Goal: Information Seeking & Learning: Understand process/instructions

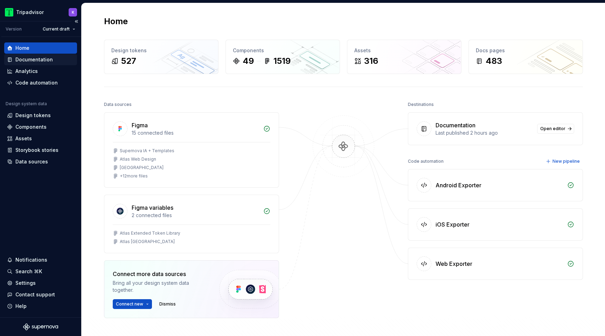
click at [41, 58] on div "Documentation" at bounding box center [33, 59] width 37 height 7
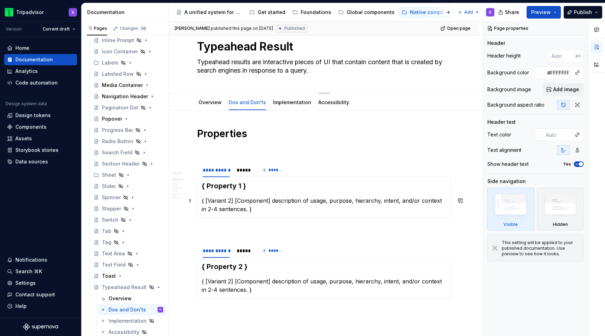
scroll to position [13, 0]
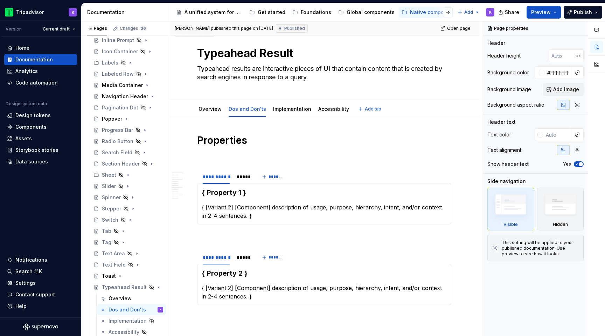
type textarea "*"
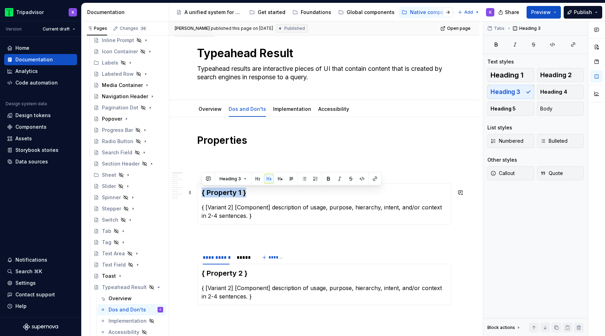
drag, startPoint x: 249, startPoint y: 191, endPoint x: 200, endPoint y: 193, distance: 49.1
click at [200, 193] on div "{ Property 1 } { [Variant 2] [Component] description of usage, purpose, hierarc…" at bounding box center [324, 203] width 254 height 41
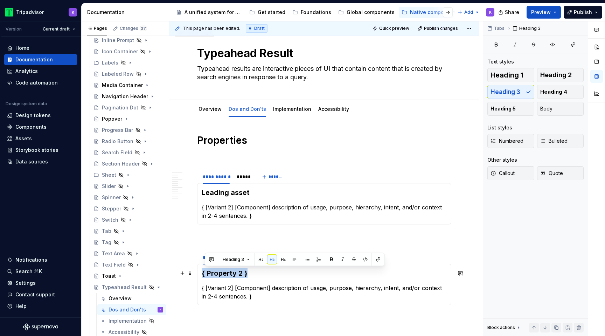
drag, startPoint x: 249, startPoint y: 271, endPoint x: 201, endPoint y: 272, distance: 47.6
click at [201, 272] on div "{ Property 2 } { [Variant 2] [Component] description of usage, purpose, hierarc…" at bounding box center [324, 283] width 254 height 41
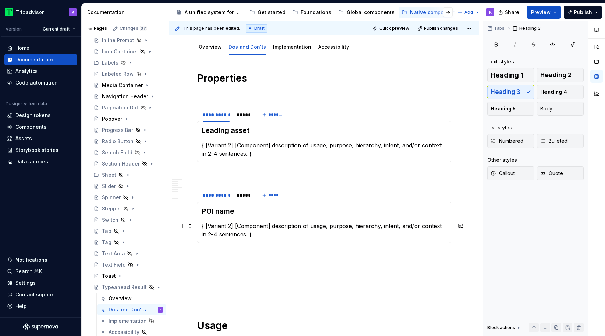
scroll to position [81, 0]
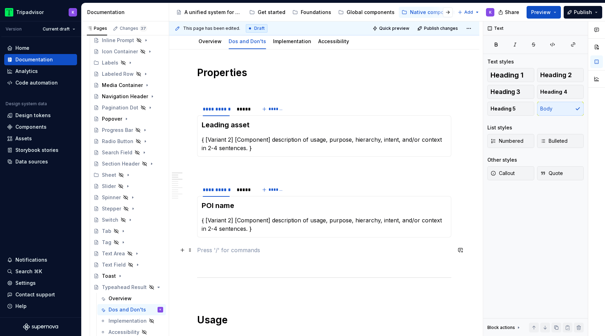
click at [235, 246] on p at bounding box center [324, 250] width 254 height 8
click at [189, 188] on span at bounding box center [190, 186] width 6 height 10
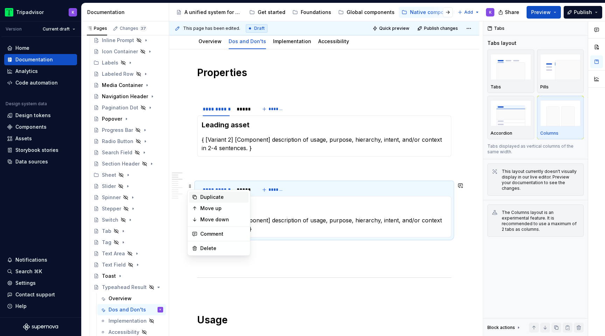
click at [212, 195] on div "Duplicate" at bounding box center [223, 196] width 46 height 7
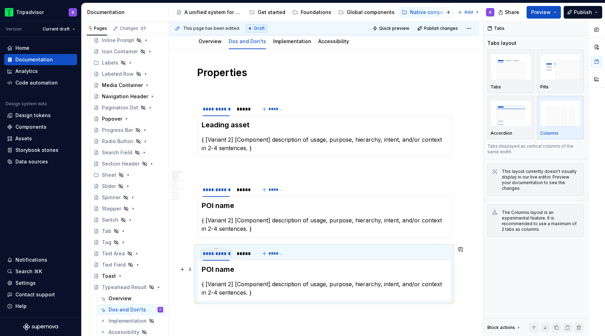
scroll to position [154, 0]
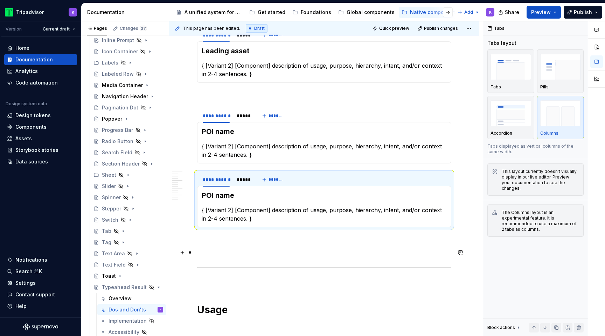
click at [208, 249] on p at bounding box center [324, 252] width 254 height 8
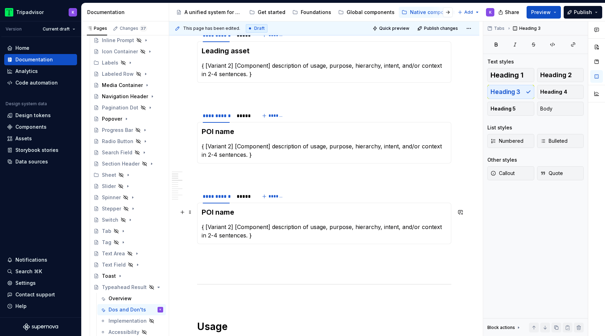
click at [265, 214] on h3 "POI name" at bounding box center [324, 212] width 245 height 10
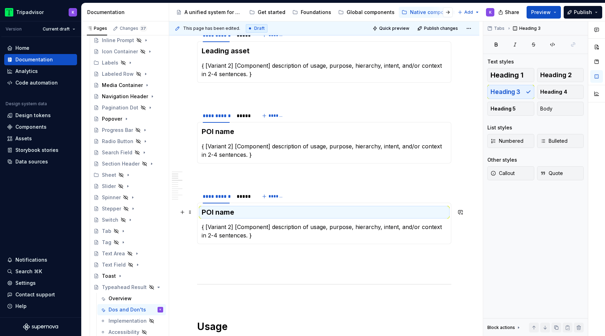
click at [242, 211] on h3 "POI name" at bounding box center [324, 212] width 245 height 10
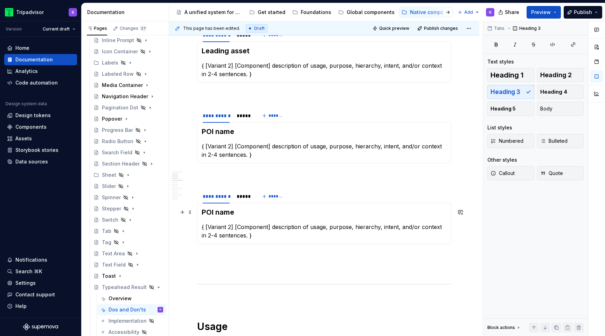
click at [242, 211] on h3 "POI name" at bounding box center [324, 212] width 245 height 10
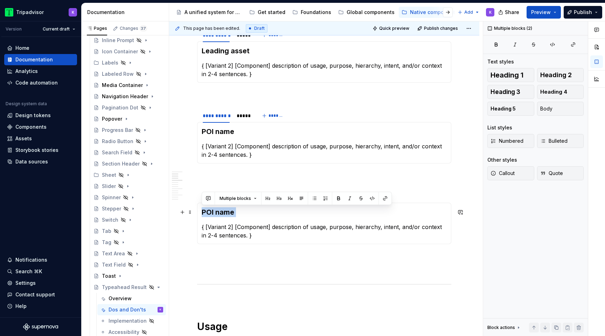
drag, startPoint x: 237, startPoint y: 213, endPoint x: 204, endPoint y: 213, distance: 33.6
click at [204, 213] on h3 "POI name" at bounding box center [324, 212] width 245 height 10
drag, startPoint x: 237, startPoint y: 214, endPoint x: 202, endPoint y: 213, distance: 35.1
click at [202, 213] on h3 "POI name" at bounding box center [324, 212] width 245 height 10
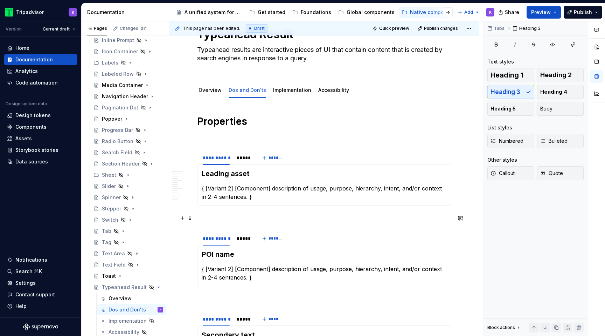
scroll to position [32, 0]
click at [222, 139] on p at bounding box center [324, 137] width 254 height 8
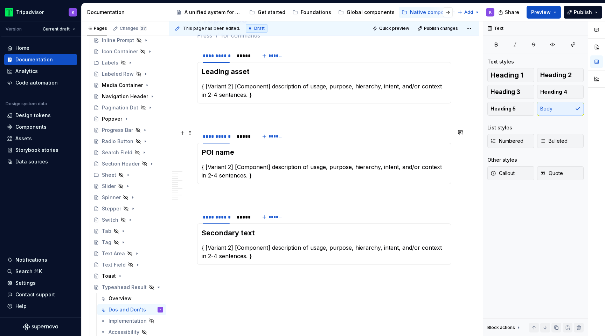
scroll to position [140, 0]
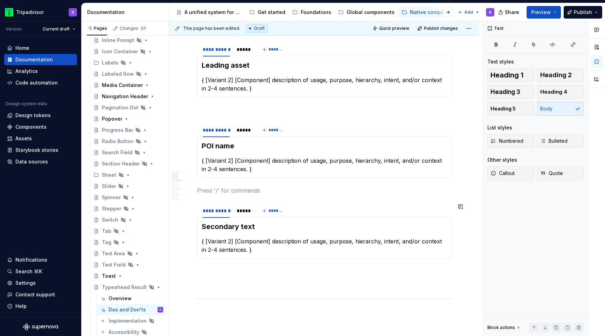
click at [219, 267] on p at bounding box center [324, 271] width 254 height 8
click at [244, 85] on p "{ [Variant 2] [Component] description of usage, purpose, hierarchy, intent, and…" at bounding box center [324, 84] width 245 height 17
click at [204, 77] on p "{ [Variant 2] [Component] description of usage, purpose, hierarchy, intent, and…" at bounding box center [324, 84] width 245 height 17
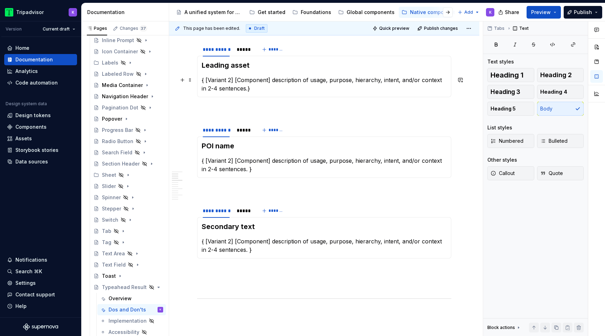
click at [278, 89] on p "{ [Variant 2] [Component] description of usage, purpose, hierarchy, intent, and…" at bounding box center [324, 84] width 245 height 17
click at [205, 79] on p "{ [Variant 2] [Component] description of usage, purpose, hierarchy, intent, and…" at bounding box center [324, 84] width 245 height 17
click at [206, 160] on p "{ [Variant 2] [Component] description of usage, purpose, hierarchy, intent, and…" at bounding box center [324, 164] width 245 height 17
click at [207, 241] on p "{ [Variant 2] [Component] description of usage, purpose, hierarchy, intent, and…" at bounding box center [324, 245] width 245 height 17
click at [242, 87] on p "{[Variant 2] [Component] description of usage, purpose, hierarchy, intent, and/…" at bounding box center [324, 84] width 245 height 17
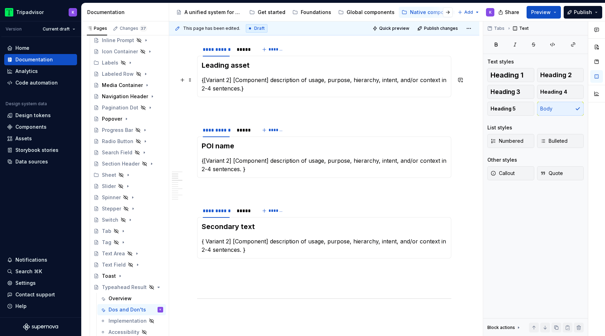
click at [253, 88] on p "{[Variant 2] [Component] description of usage, purpose, hierarchy, intent, and/…" at bounding box center [324, 84] width 245 height 17
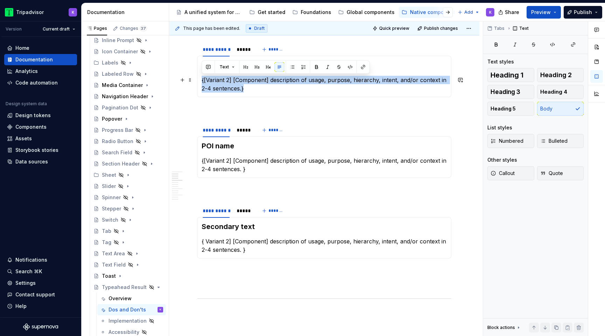
drag, startPoint x: 272, startPoint y: 90, endPoint x: 200, endPoint y: 80, distance: 72.5
click at [200, 80] on div "Leading asset {[Variant 2] [Component] description of usage, purpose, hierarchy…" at bounding box center [324, 76] width 254 height 41
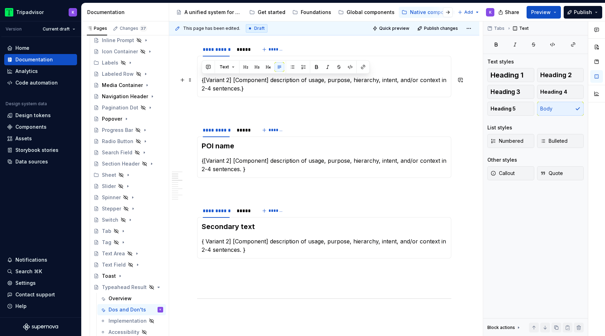
click at [250, 86] on p "{[Variant 2] [Component] description of usage, purpose, hierarchy, intent, and/…" at bounding box center [324, 84] width 245 height 17
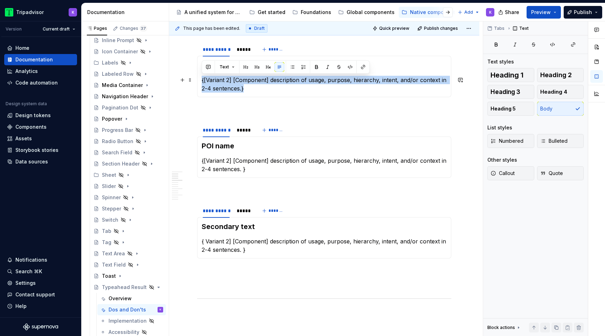
drag, startPoint x: 247, startPoint y: 89, endPoint x: 202, endPoint y: 78, distance: 45.7
click at [202, 78] on p "{[Variant 2] [Component] description of usage, purpose, hierarchy, intent, and/…" at bounding box center [324, 84] width 245 height 17
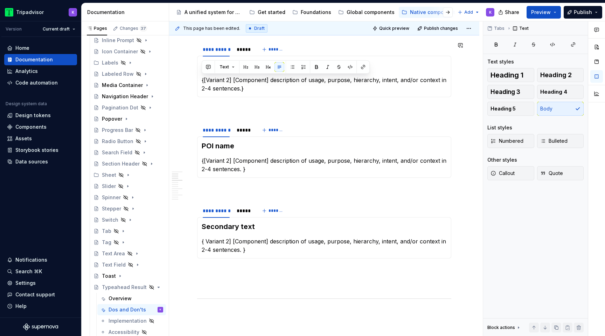
click at [283, 97] on div "Leading asset {[Variant 2] [Component] description of usage, purpose, hierarchy…" at bounding box center [324, 76] width 254 height 41
click at [254, 95] on div "Leading asset {[Variant 2] [Component] description of usage, purpose, hierarchy…" at bounding box center [324, 76] width 254 height 41
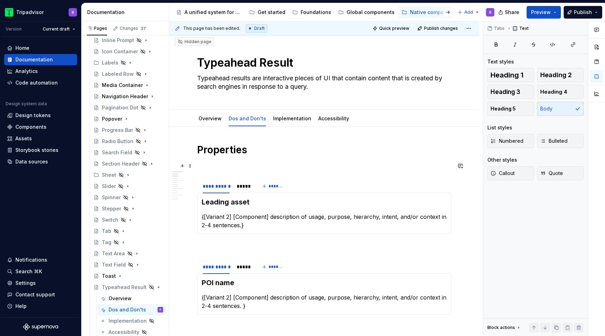
scroll to position [0, 0]
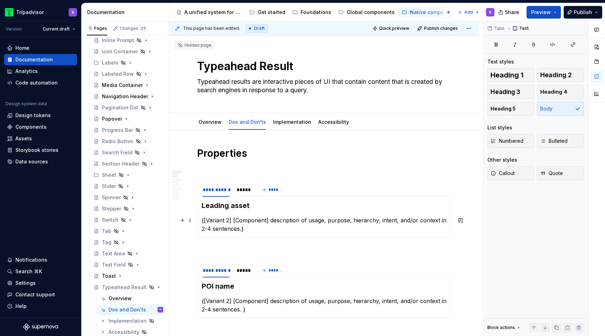
click at [248, 228] on p "{[Variant 2] [Component] description of usage, purpose, hierarchy, intent, and/…" at bounding box center [324, 224] width 245 height 17
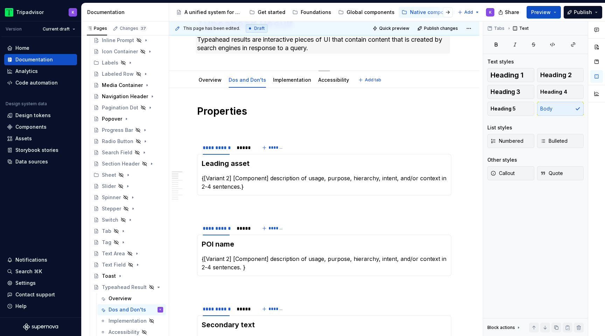
scroll to position [53, 0]
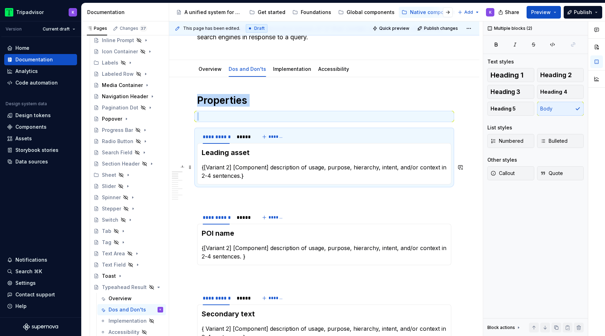
drag, startPoint x: 252, startPoint y: 181, endPoint x: 205, endPoint y: 168, distance: 48.9
click at [204, 168] on div "Leading asset {[Variant 2] [Component] description of usage, purpose, hierarchy…" at bounding box center [324, 163] width 254 height 41
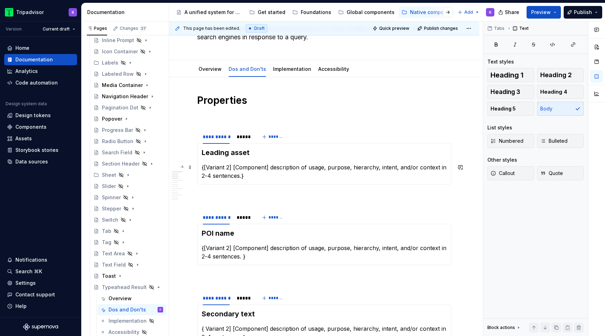
click at [260, 175] on p "{[Variant 2] [Component] description of usage, purpose, hierarchy, intent, and/…" at bounding box center [324, 171] width 245 height 17
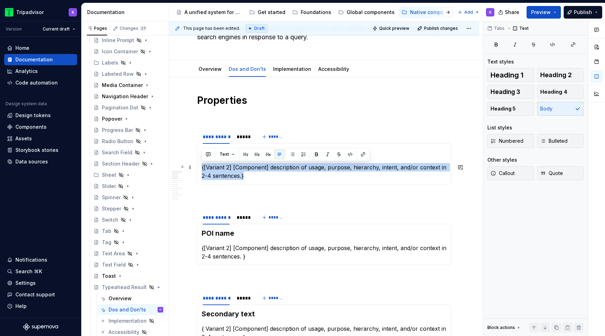
drag, startPoint x: 258, startPoint y: 176, endPoint x: 198, endPoint y: 167, distance: 60.9
click at [198, 167] on div "Leading asset {[Variant 2] [Component] description of usage, purpose, hierarchy…" at bounding box center [324, 163] width 254 height 41
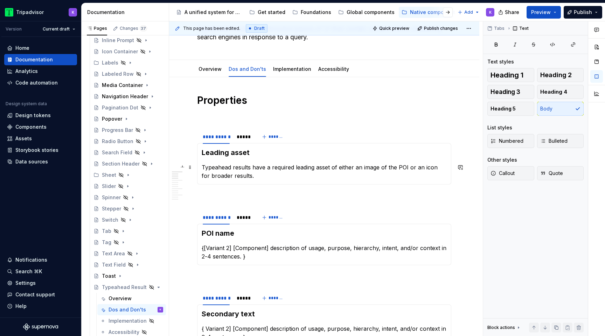
click at [286, 177] on p "Typeahead results have a required leading asset of either an image of the POI o…" at bounding box center [324, 171] width 245 height 17
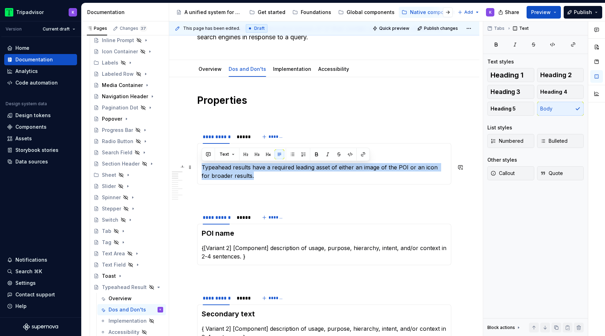
drag, startPoint x: 265, startPoint y: 179, endPoint x: 194, endPoint y: 168, distance: 71.6
click at [197, 168] on section "**********" at bounding box center [324, 156] width 254 height 55
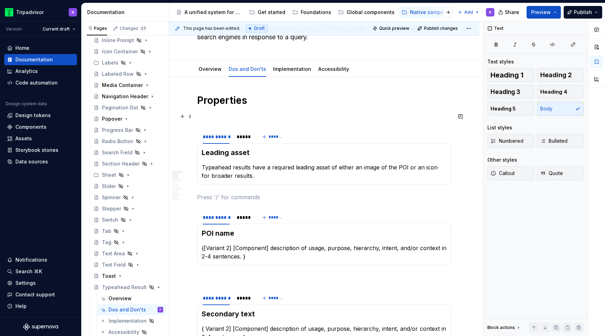
click at [295, 113] on p at bounding box center [324, 116] width 254 height 8
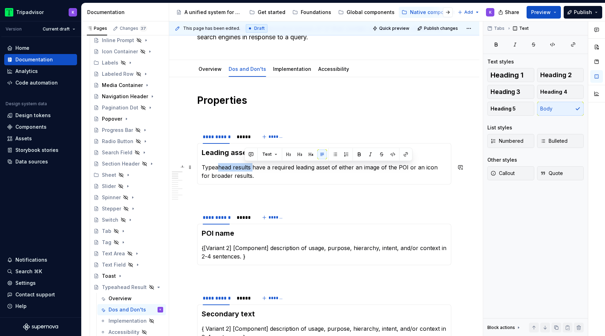
drag, startPoint x: 254, startPoint y: 170, endPoint x: 218, endPoint y: 169, distance: 36.1
click at [218, 169] on p "Typeahead results have a required leading asset of either an image of the POI o…" at bounding box center [324, 171] width 245 height 17
click at [249, 180] on div "Leading asset Typeahead results have a required leading asset of either an imag…" at bounding box center [324, 163] width 254 height 41
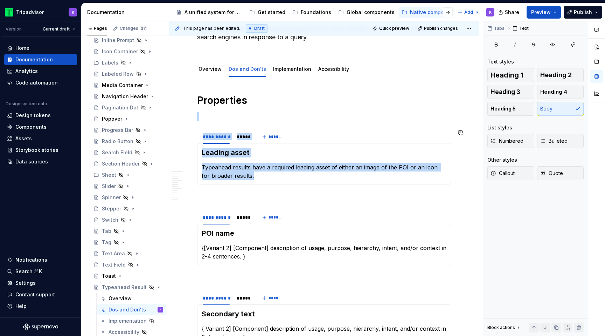
click at [249, 180] on div "Leading asset Typeahead results have a required leading asset of either an imag…" at bounding box center [324, 163] width 254 height 41
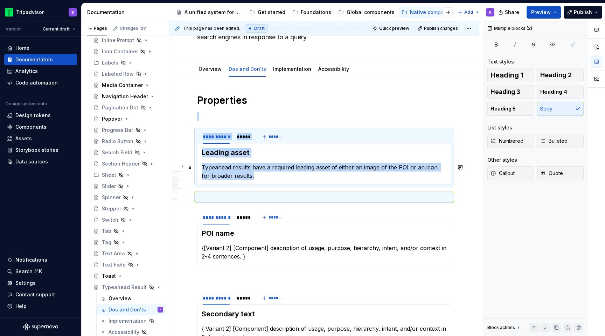
click at [249, 177] on p "Typeahead results have a required leading asset of either an image of the POI o…" at bounding box center [324, 171] width 245 height 17
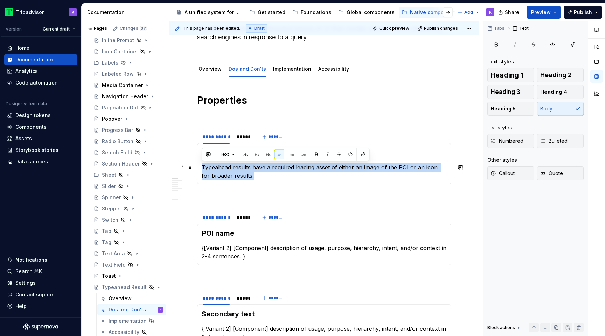
drag, startPoint x: 247, startPoint y: 177, endPoint x: 201, endPoint y: 171, distance: 46.3
click at [201, 171] on div "Leading asset Typeahead results have a required leading asset of either an imag…" at bounding box center [324, 163] width 254 height 41
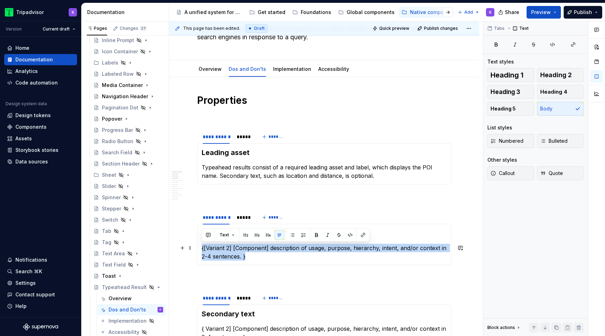
drag, startPoint x: 249, startPoint y: 258, endPoint x: 202, endPoint y: 247, distance: 48.2
click at [202, 247] on p "{[Variant 2] [Component] description of usage, purpose, hierarchy, intent, and/…" at bounding box center [324, 251] width 245 height 17
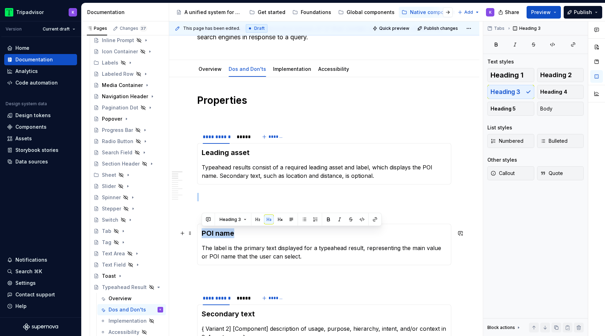
drag, startPoint x: 237, startPoint y: 230, endPoint x: 197, endPoint y: 230, distance: 40.6
click at [197, 230] on section "**********" at bounding box center [324, 236] width 254 height 55
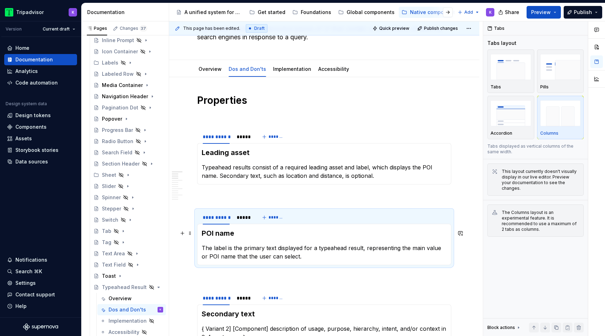
click at [226, 237] on h3 "POI name" at bounding box center [324, 233] width 245 height 10
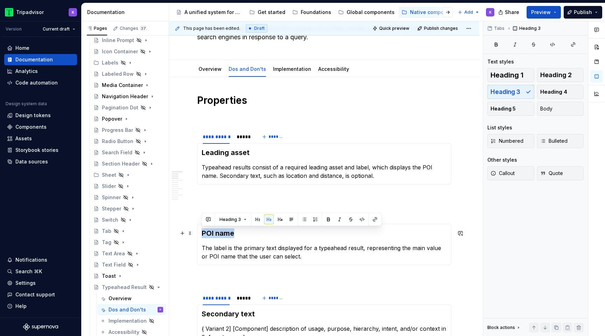
drag, startPoint x: 235, startPoint y: 236, endPoint x: 201, endPoint y: 236, distance: 34.0
click at [201, 236] on div "POI name The label is the primary text displayed for a typeahead result, repres…" at bounding box center [324, 243] width 254 height 41
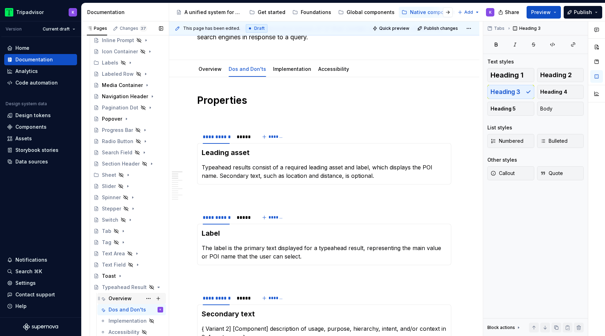
click at [123, 300] on div "Overview" at bounding box center [120, 298] width 23 height 7
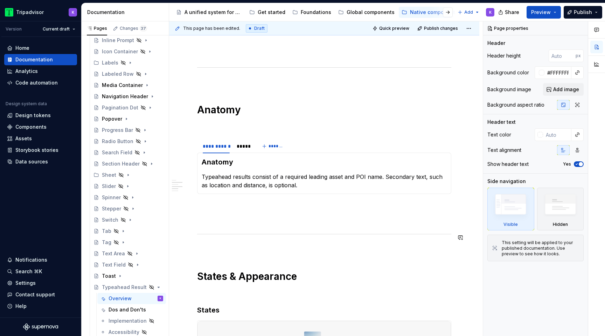
scroll to position [467, 0]
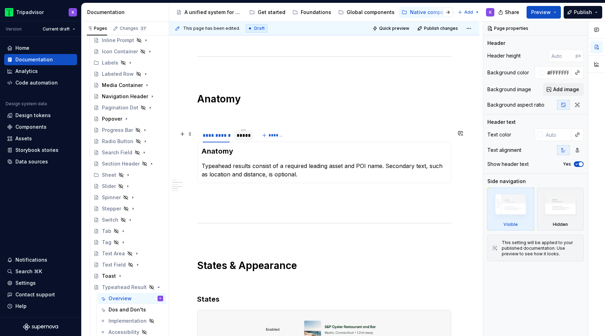
click at [243, 137] on div "*****" at bounding box center [243, 135] width 13 height 7
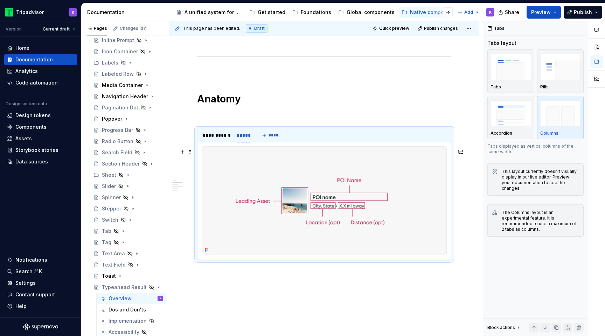
click at [295, 200] on img at bounding box center [324, 200] width 244 height 108
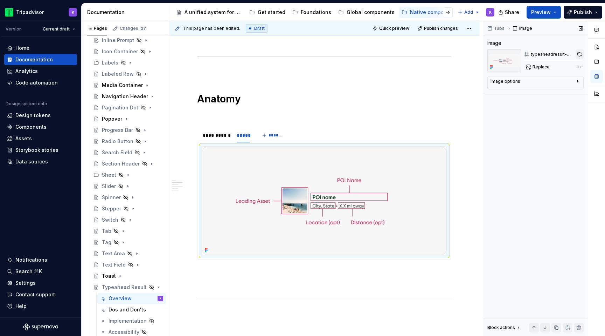
click at [581, 55] on button "button" at bounding box center [580, 54] width 8 height 10
click at [223, 144] on div "**********" at bounding box center [226, 137] width 58 height 18
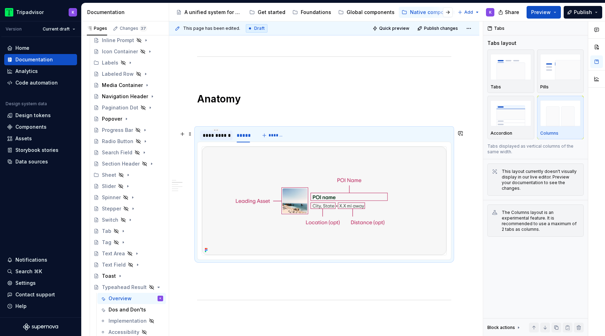
click at [224, 136] on div "**********" at bounding box center [216, 135] width 27 height 7
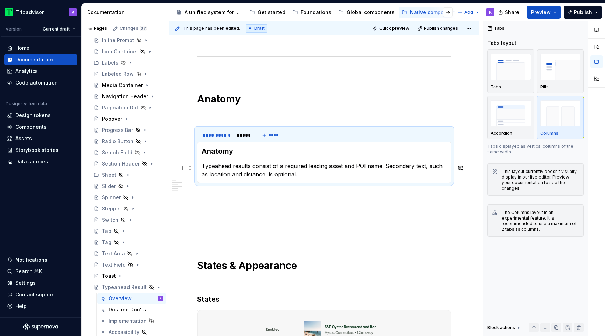
click at [331, 164] on p "Typeahead results consist of a required leading asset and POI name. Secondary t…" at bounding box center [324, 169] width 245 height 17
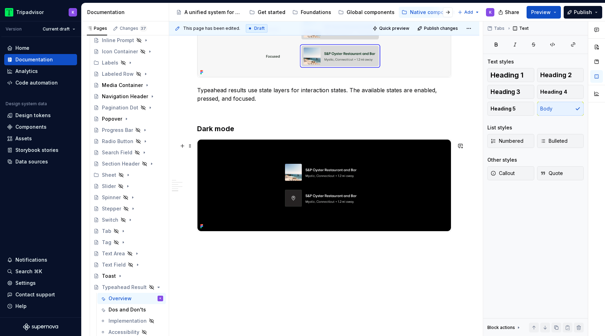
scroll to position [829, 0]
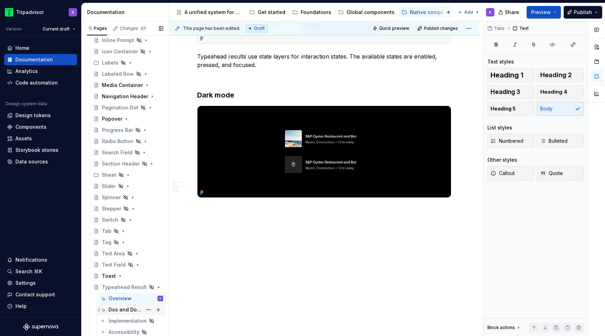
click at [125, 306] on div "Dos and Don'ts" at bounding box center [126, 309] width 34 height 7
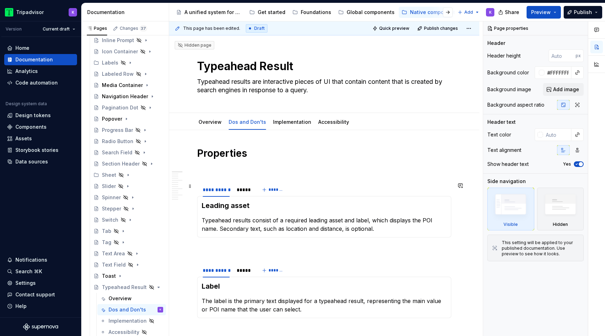
scroll to position [172, 0]
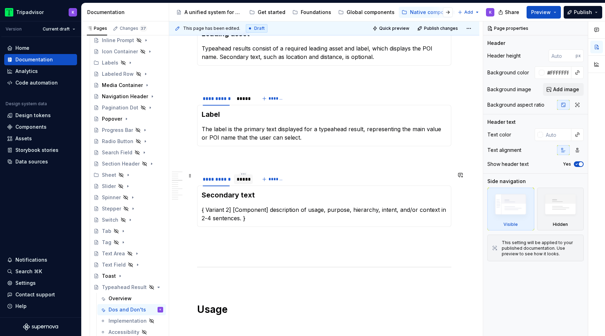
click at [243, 180] on div "*****" at bounding box center [243, 178] width 13 height 7
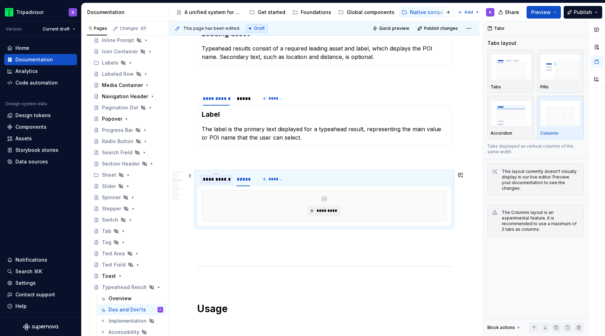
click at [216, 181] on div "**********" at bounding box center [216, 178] width 27 height 7
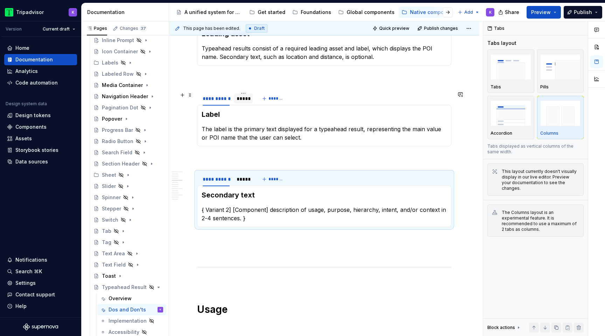
click at [242, 100] on div "*****" at bounding box center [243, 98] width 13 height 7
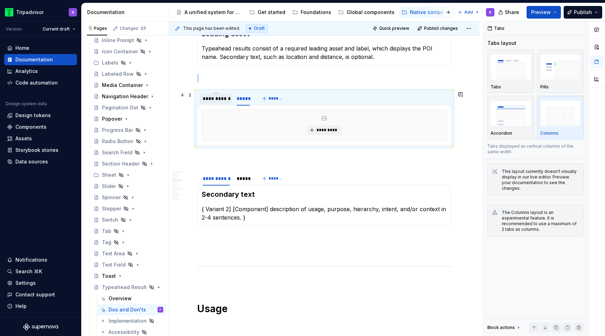
click at [220, 99] on div "**********" at bounding box center [216, 98] width 27 height 7
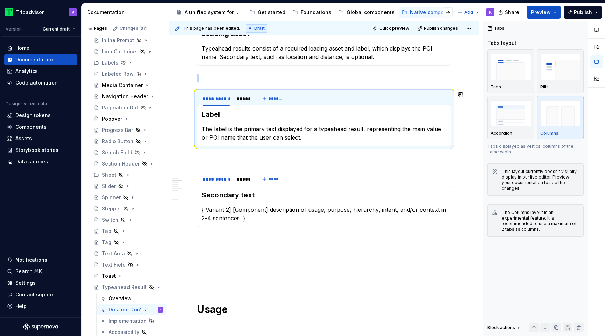
scroll to position [123, 0]
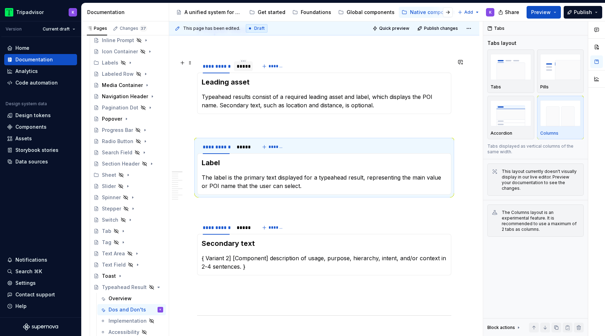
click at [244, 68] on div "*****" at bounding box center [243, 66] width 13 height 7
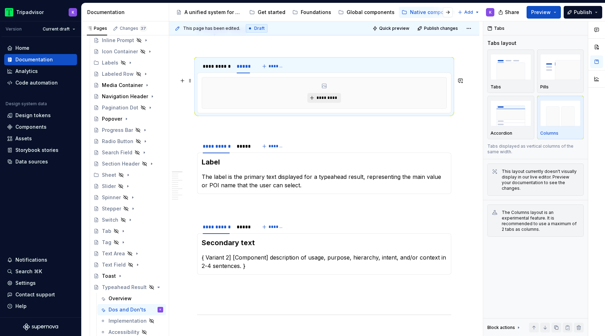
click at [319, 97] on span "*********" at bounding box center [326, 98] width 21 height 6
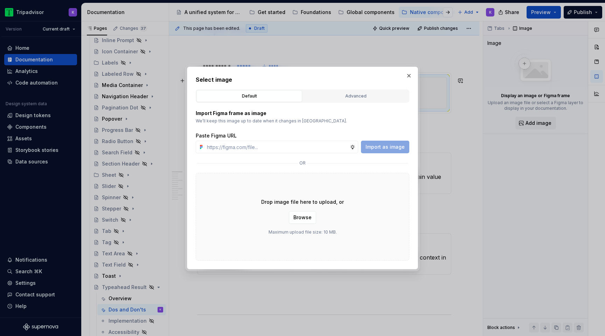
type textarea "*"
type input "https://www.figma.com/design/eWzZGbXTCMsZ0gwC1u1MU0/Altas-Native-Documentation?…"
type textarea "*"
type input "https://www.figma.com/design/eWzZGbXTCMsZ0gwC1u1MU0/Altas-Native-Documentation?…"
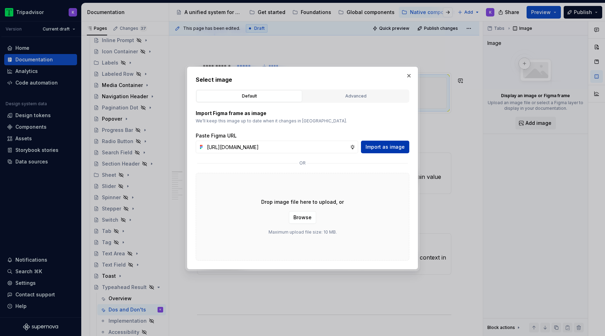
scroll to position [0, 0]
click at [383, 140] on div "Import as image" at bounding box center [385, 146] width 48 height 13
click at [385, 152] on button "Import as image" at bounding box center [385, 146] width 48 height 13
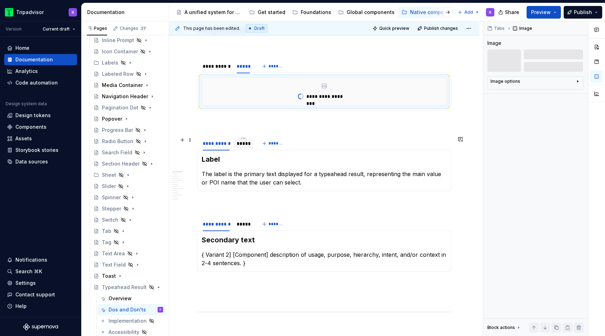
type textarea "*"
click at [246, 143] on div "*****" at bounding box center [243, 143] width 13 height 7
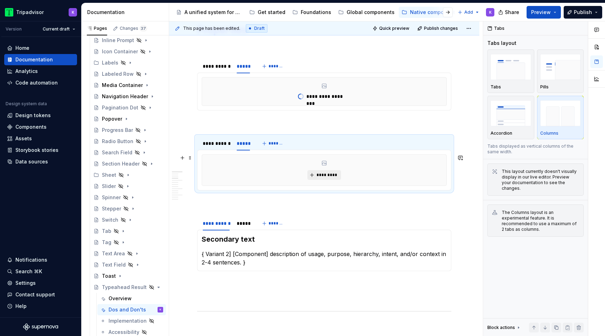
click at [327, 174] on span "*********" at bounding box center [326, 175] width 21 height 6
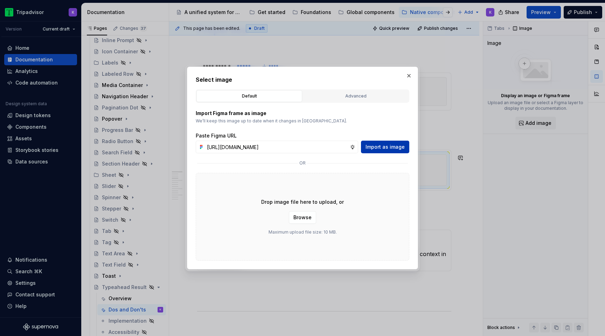
scroll to position [0, 185]
type input "https://www.figma.com/design/eWzZGbXTCMsZ0gwC1u1MU0/Altas-Native-Documentation?…"
click at [380, 146] on span "Import as image" at bounding box center [385, 146] width 39 height 7
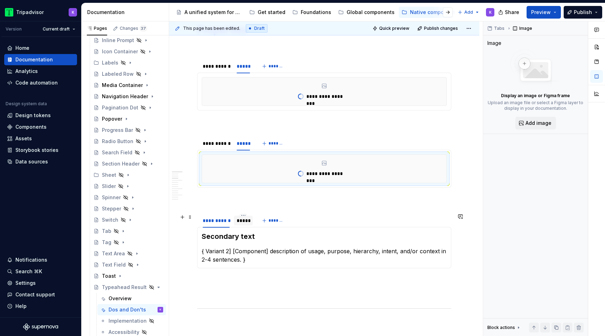
click at [240, 224] on div "*****" at bounding box center [243, 220] width 19 height 10
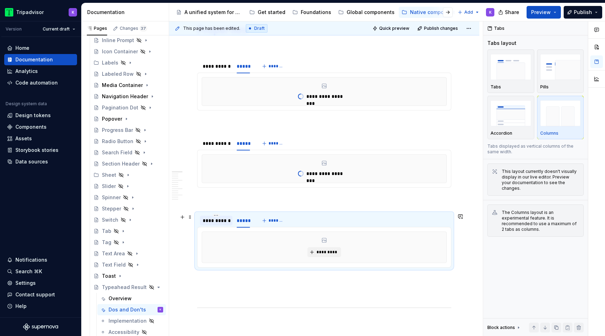
click at [215, 221] on div "**********" at bounding box center [216, 220] width 27 height 7
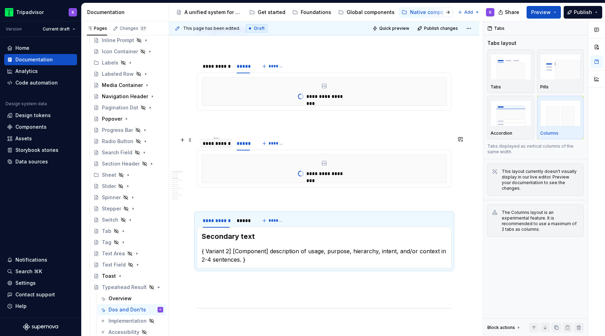
click at [225, 147] on div "**********" at bounding box center [216, 143] width 33 height 10
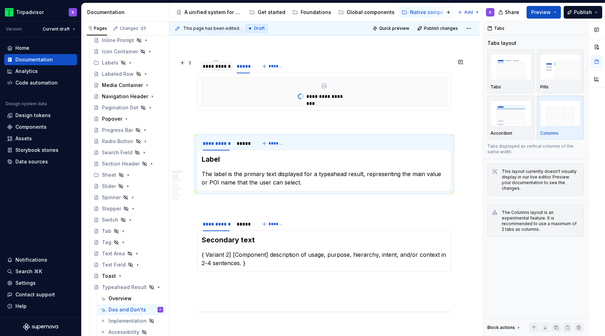
click at [221, 69] on div "**********" at bounding box center [216, 66] width 27 height 7
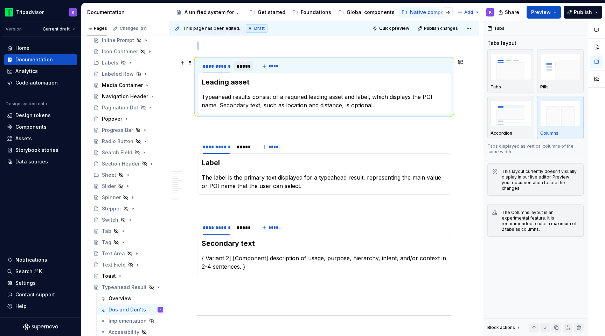
click at [243, 67] on div "*****" at bounding box center [243, 66] width 13 height 7
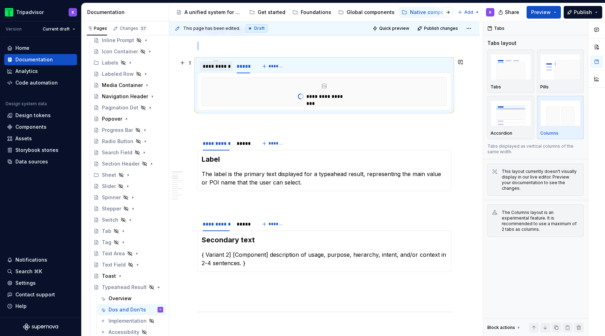
click at [226, 69] on div "**********" at bounding box center [216, 66] width 27 height 7
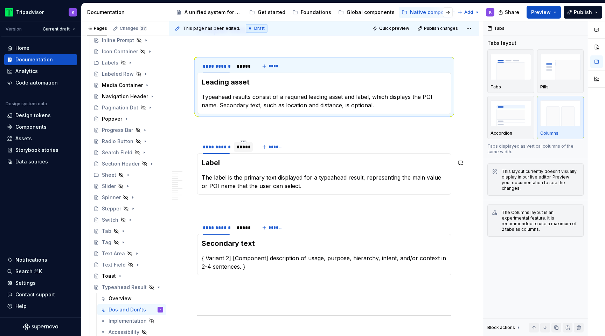
click at [246, 148] on div "*****" at bounding box center [243, 146] width 13 height 7
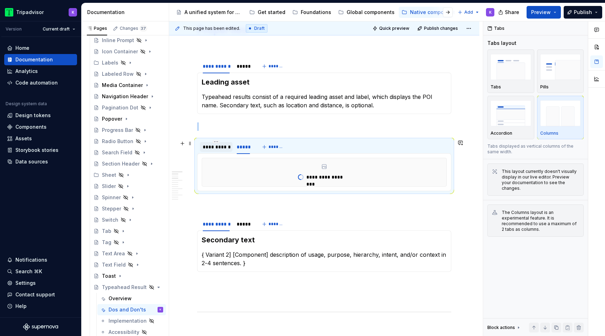
click at [224, 147] on div "**********" at bounding box center [216, 146] width 27 height 7
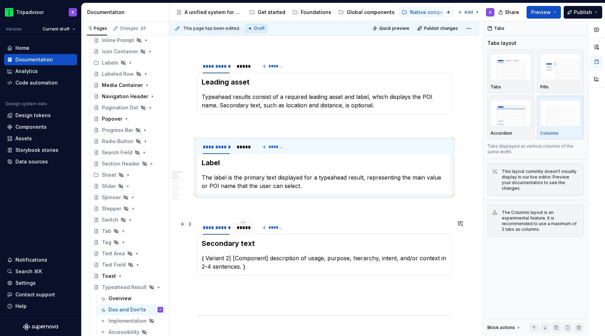
click at [243, 230] on div "*****" at bounding box center [243, 227] width 13 height 7
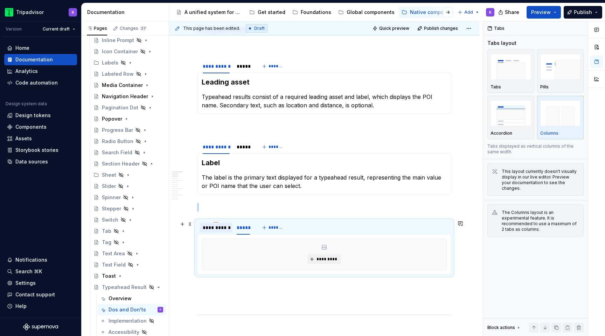
click at [229, 226] on div "**********" at bounding box center [216, 227] width 27 height 7
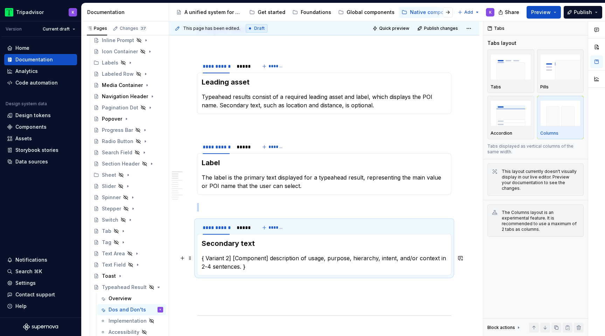
click at [253, 260] on p "{ Variant 2] [Component] description of usage, purpose, hierarchy, intent, and/…" at bounding box center [324, 262] width 245 height 17
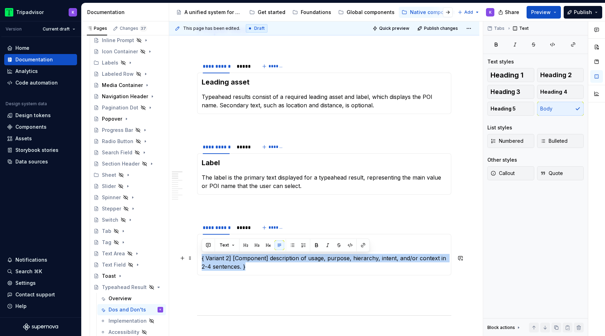
drag, startPoint x: 250, startPoint y: 269, endPoint x: 200, endPoint y: 257, distance: 52.3
click at [200, 257] on div "Secondary text { Variant 2] [Component] description of usage, purpose, hierarch…" at bounding box center [324, 254] width 254 height 41
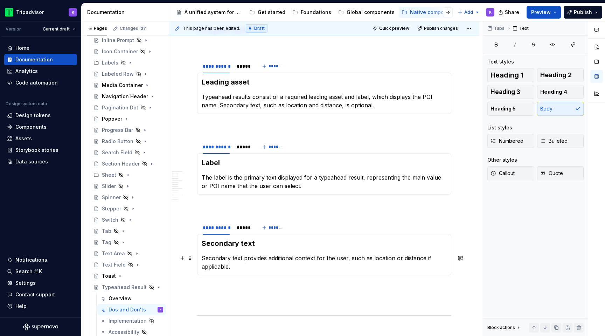
click at [269, 265] on p "Secondary text provides additional context for the user, such as location or di…" at bounding box center [324, 262] width 245 height 17
click at [274, 247] on h3 "Secondary text" at bounding box center [324, 243] width 245 height 10
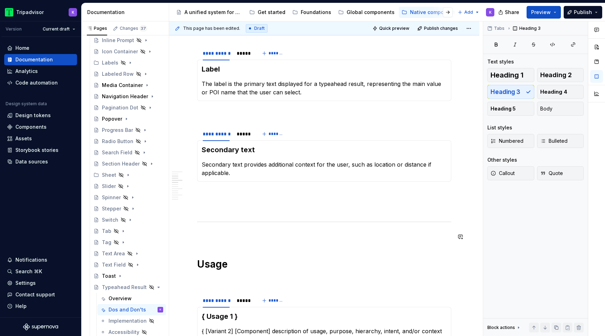
scroll to position [221, 0]
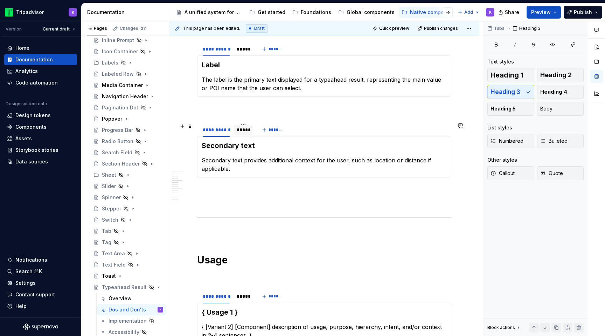
click at [240, 130] on div "*****" at bounding box center [243, 129] width 13 height 7
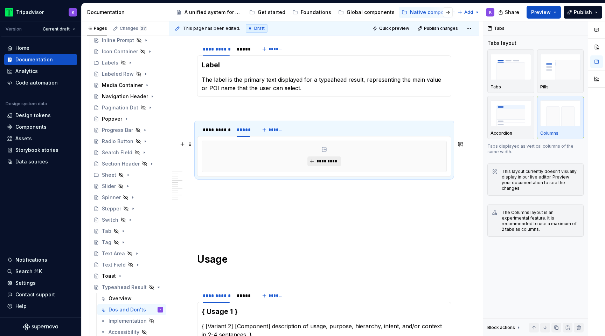
click at [324, 159] on span "*********" at bounding box center [326, 161] width 21 height 6
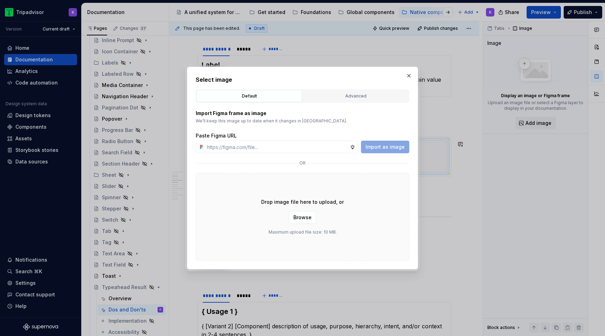
type textarea "*"
type input "https://www.figma.com/design/eWzZGbXTCMsZ0gwC1u1MU0/Altas-Native-Documentation?…"
click at [397, 149] on span "Import as image" at bounding box center [385, 146] width 39 height 7
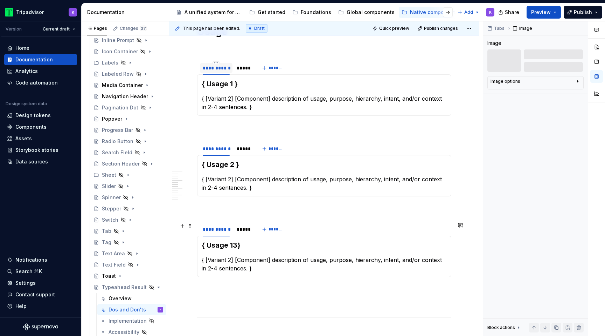
scroll to position [526, 0]
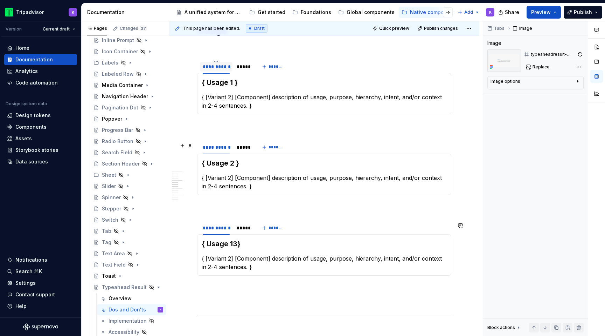
type textarea "*"
click at [187, 223] on span at bounding box center [190, 226] width 6 height 10
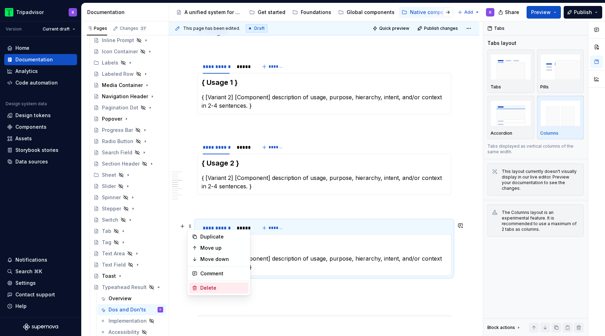
click at [210, 288] on div "Delete" at bounding box center [223, 287] width 46 height 7
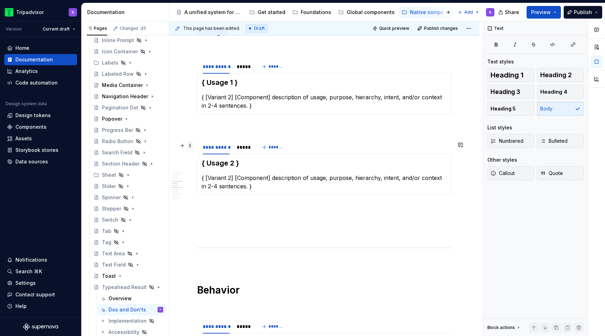
click at [191, 145] on span at bounding box center [190, 145] width 6 height 10
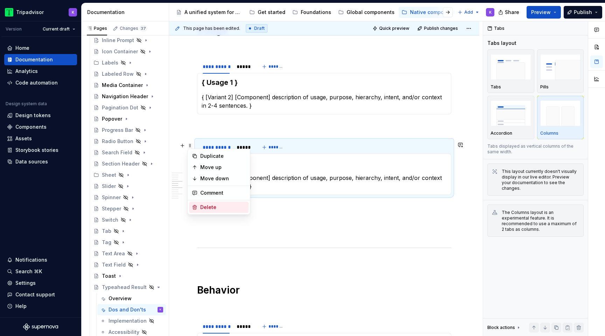
click at [212, 211] on div "Delete" at bounding box center [219, 206] width 60 height 11
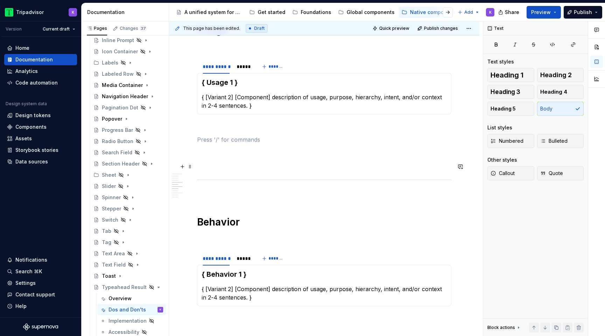
click at [214, 171] on div "**********" at bounding box center [324, 231] width 254 height 1220
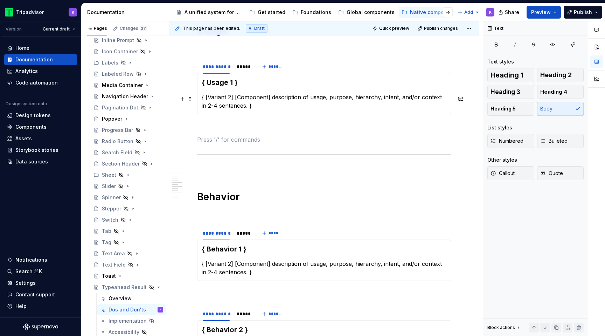
scroll to position [471, 0]
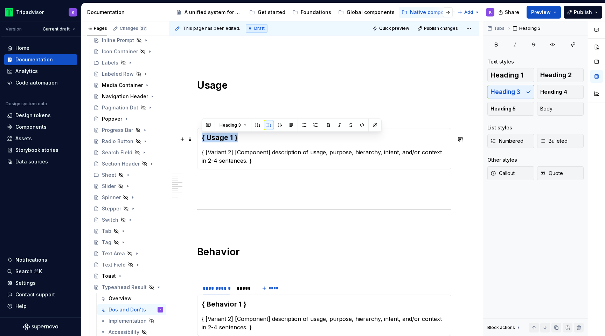
drag, startPoint x: 244, startPoint y: 142, endPoint x: 199, endPoint y: 142, distance: 44.5
click at [199, 142] on div "{ Usage 1 } { [Variant 2] [Component] description of usage, purpose, hierarchy,…" at bounding box center [324, 148] width 254 height 41
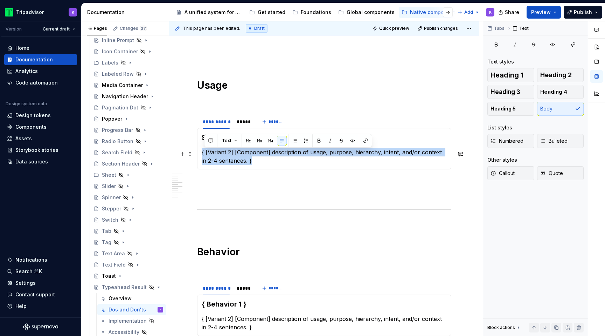
drag, startPoint x: 250, startPoint y: 158, endPoint x: 202, endPoint y: 152, distance: 48.7
click at [202, 152] on p "{ [Variant 2] [Component] description of usage, purpose, hierarchy, intent, and…" at bounding box center [324, 156] width 245 height 17
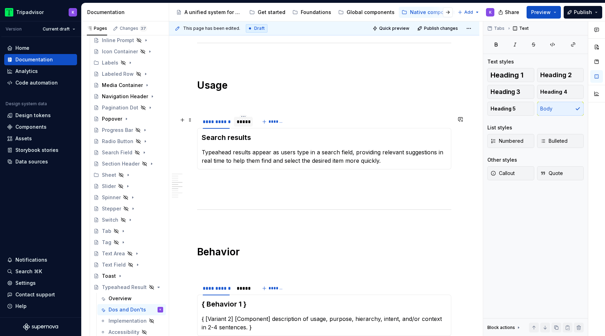
click at [243, 126] on div "*****" at bounding box center [243, 122] width 19 height 10
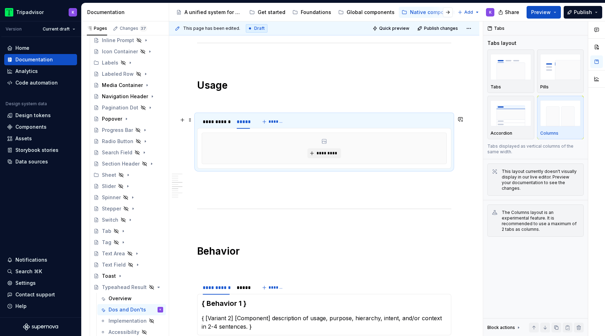
click at [298, 164] on div "*********" at bounding box center [324, 148] width 245 height 32
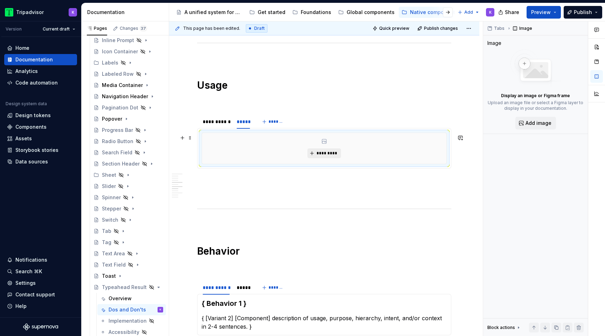
click at [319, 154] on span "*********" at bounding box center [326, 153] width 21 height 6
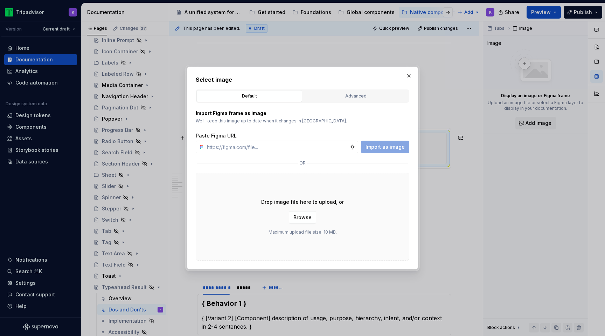
type textarea "*"
type input "https://www.figma.com/design/eWzZGbXTCMsZ0gwC1u1MU0/Altas-Native-Documentation?…"
type textarea "*"
type input "https://www.figma.com/design/eWzZGbXTCMsZ0gwC1u1MU0/Altas-Native-Documentation?…"
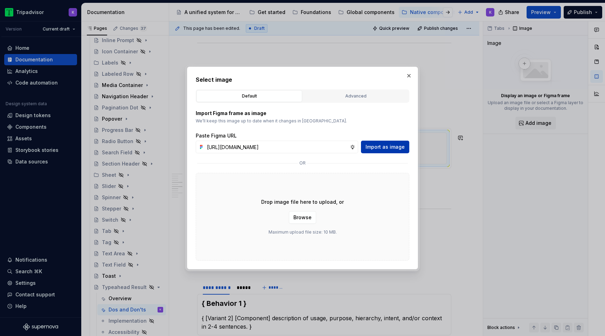
click at [387, 148] on span "Import as image" at bounding box center [385, 146] width 39 height 7
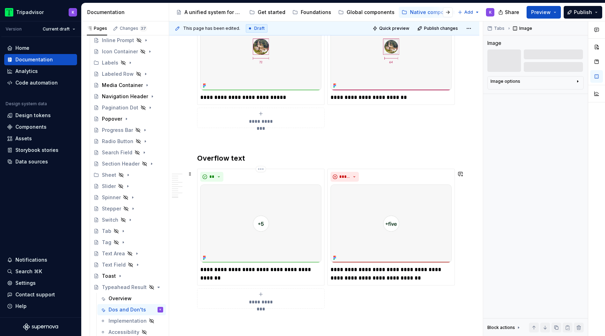
scroll to position [1035, 0]
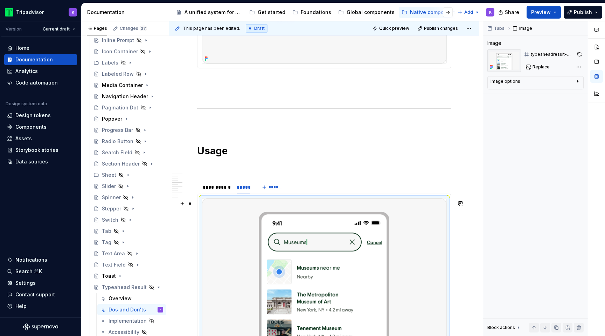
click at [279, 237] on img at bounding box center [324, 273] width 244 height 150
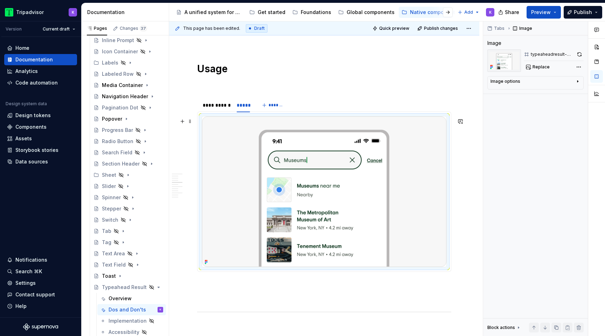
scroll to position [489, 0]
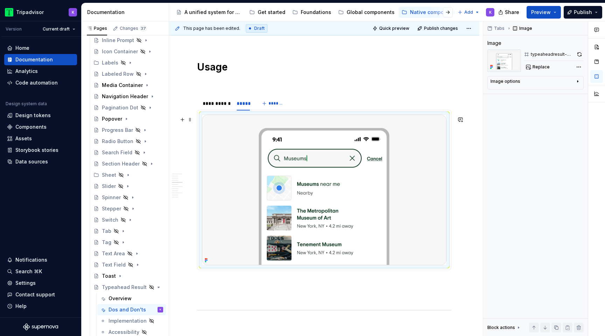
click at [381, 172] on img at bounding box center [324, 190] width 244 height 150
click at [576, 56] on button "button" at bounding box center [579, 54] width 9 height 10
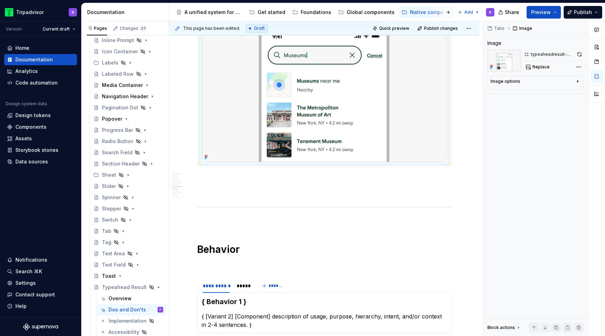
scroll to position [590, 0]
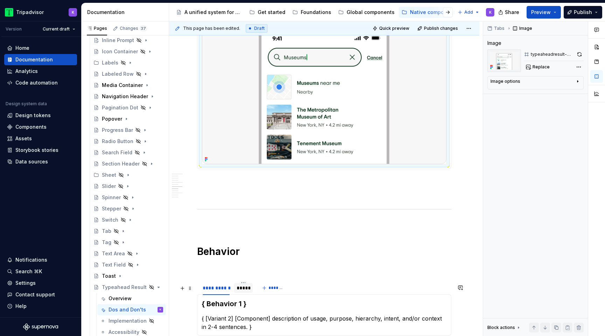
click at [249, 291] on div "*****" at bounding box center [243, 287] width 13 height 7
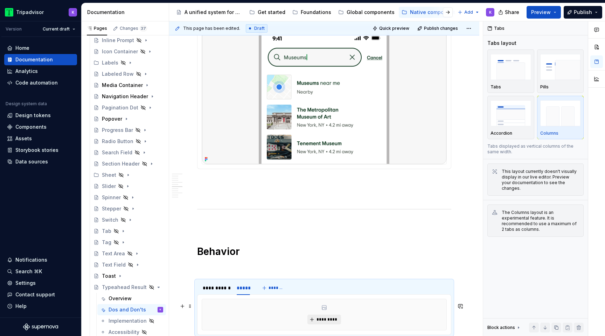
click at [328, 322] on span "*********" at bounding box center [326, 319] width 21 height 6
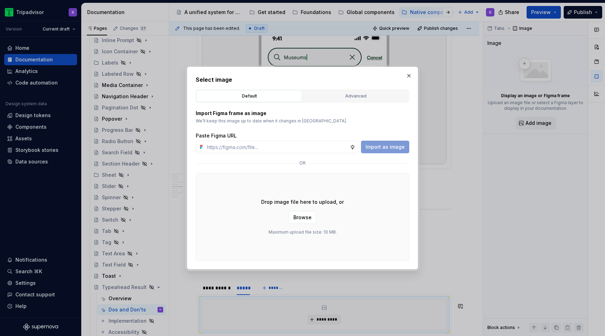
type textarea "*"
type input "https://www.figma.com/design/eWzZGbXTCMsZ0gwC1u1MU0/Altas-Native-Documentation?…"
type textarea "*"
type input "https://www.figma.com/design/eWzZGbXTCMsZ0gwC1u1MU0/Altas-Native-Documentation?…"
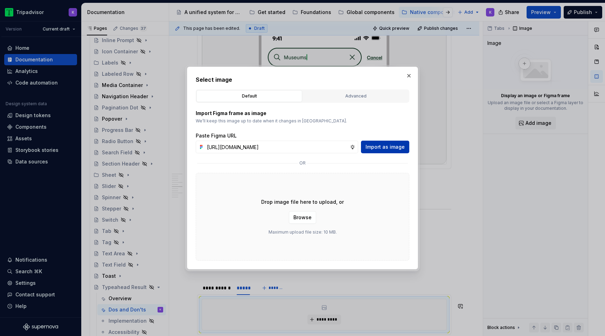
click at [385, 144] on span "Import as image" at bounding box center [385, 146] width 39 height 7
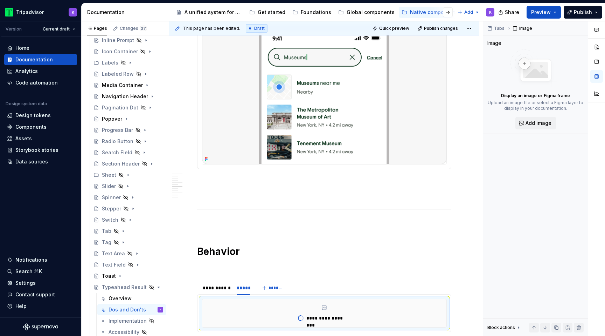
type textarea "*"
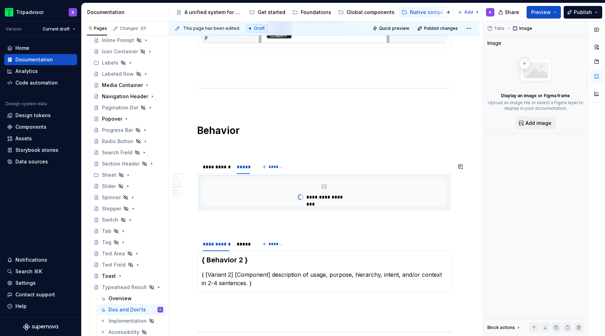
scroll to position [752, 0]
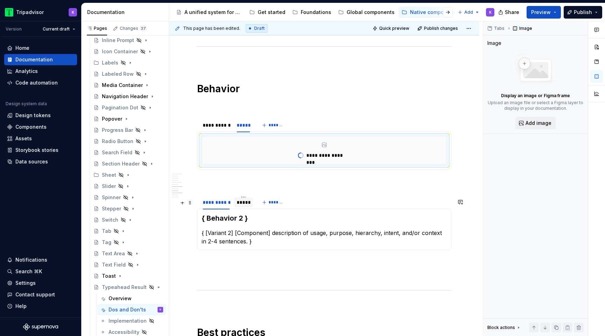
click at [246, 207] on div "*****" at bounding box center [243, 202] width 19 height 10
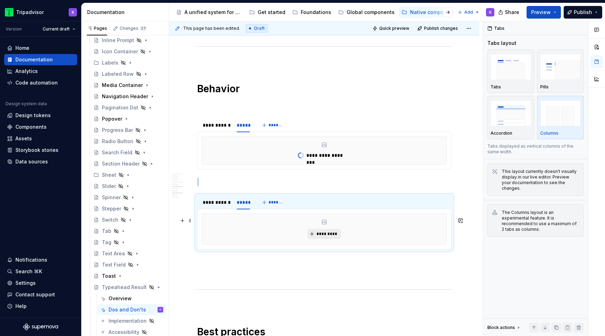
click at [329, 236] on span "*********" at bounding box center [326, 234] width 21 height 6
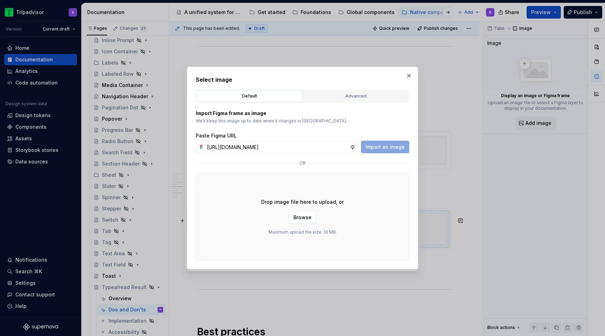
scroll to position [0, 185]
type input "https://www.figma.com/design/eWzZGbXTCMsZ0gwC1u1MU0/Altas-Native-Documentation?…"
click at [381, 143] on button "Import as image" at bounding box center [385, 146] width 48 height 13
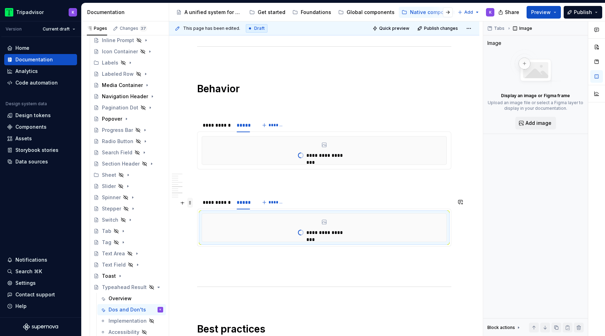
click at [191, 203] on span at bounding box center [190, 203] width 6 height 10
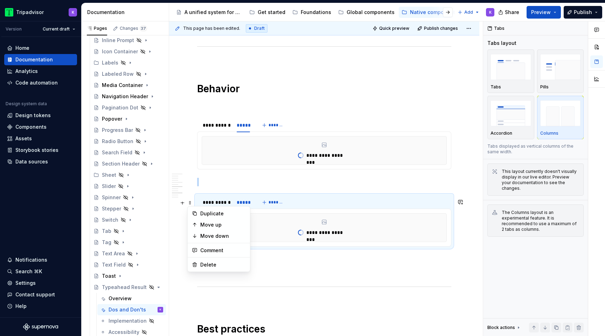
click at [215, 215] on div "**********" at bounding box center [324, 227] width 245 height 29
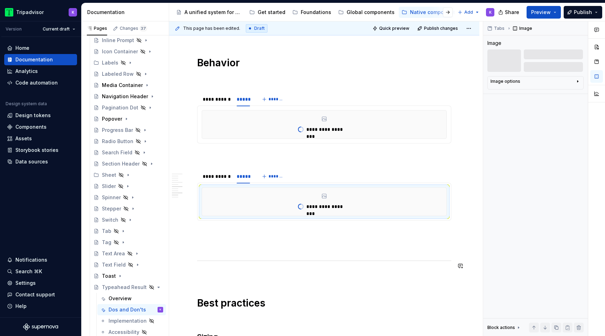
scroll to position [809, 0]
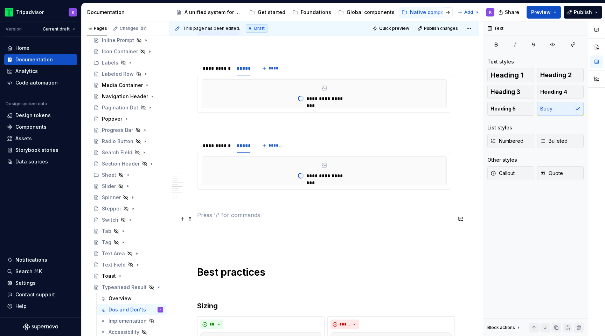
click at [229, 216] on p at bounding box center [324, 215] width 254 height 8
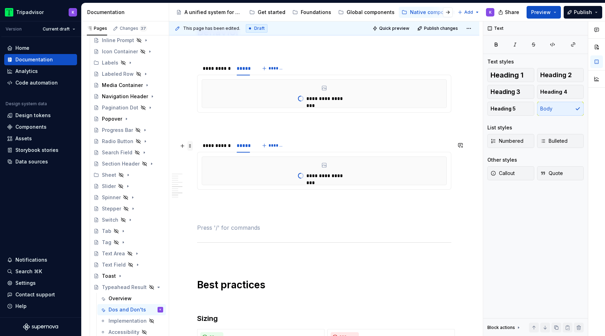
click at [191, 146] on span at bounding box center [190, 146] width 6 height 10
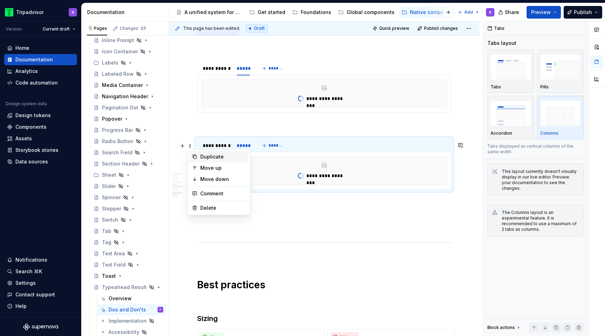
click at [211, 159] on div "Duplicate" at bounding box center [223, 156] width 46 height 7
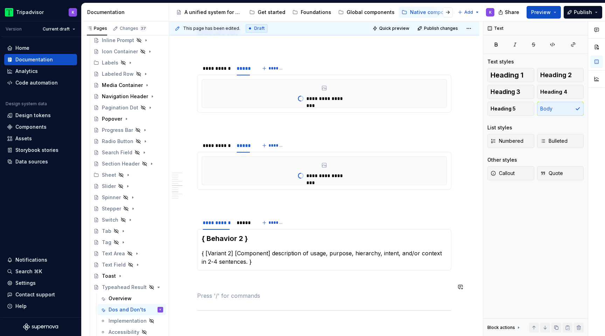
click at [255, 294] on div "**********" at bounding box center [324, 31] width 254 height 1387
click at [241, 226] on div "*****" at bounding box center [243, 222] width 13 height 7
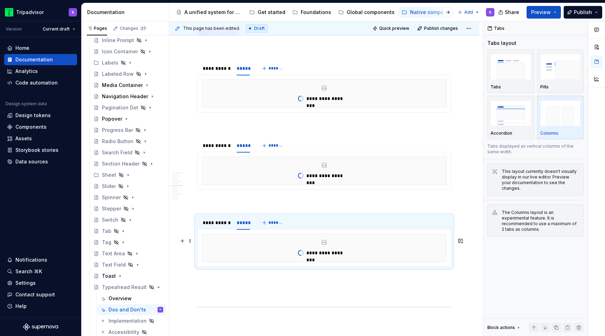
click at [330, 256] on p "**********" at bounding box center [328, 252] width 44 height 7
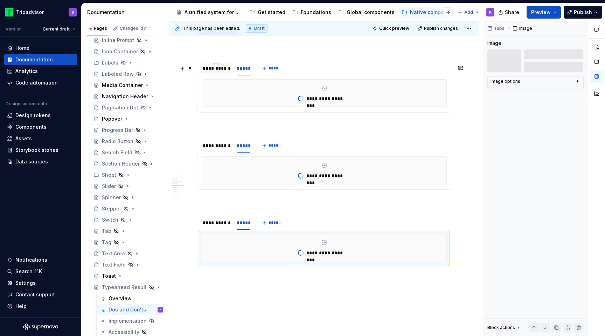
click at [221, 72] on div "**********" at bounding box center [216, 68] width 27 height 7
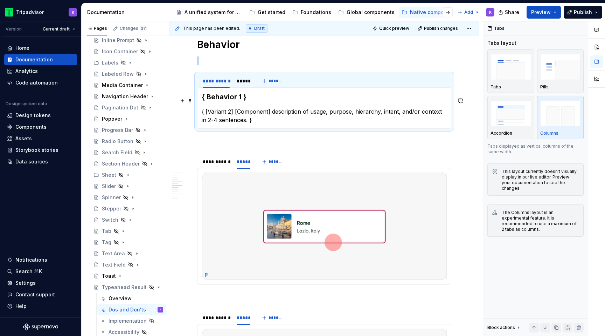
scroll to position [788, 0]
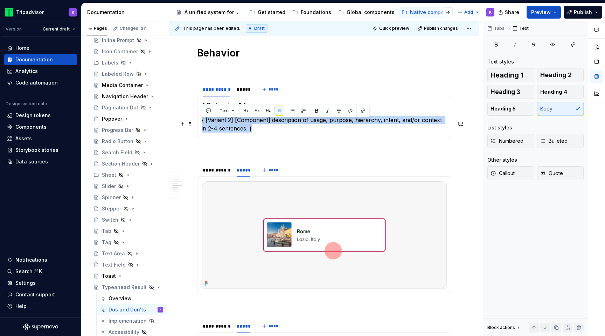
drag, startPoint x: 250, startPoint y: 135, endPoint x: 198, endPoint y: 125, distance: 53.3
click at [198, 125] on div "{ Behavior 1 } { [Variant 2] [Component] description of usage, purpose, hierarc…" at bounding box center [324, 116] width 254 height 41
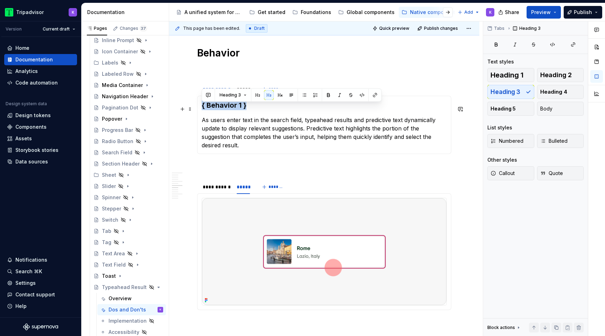
drag, startPoint x: 248, startPoint y: 110, endPoint x: 200, endPoint y: 109, distance: 48.0
click at [200, 109] on div "{ Behavior 1 } As users enter text in the search field, typeahead results and p…" at bounding box center [324, 125] width 254 height 58
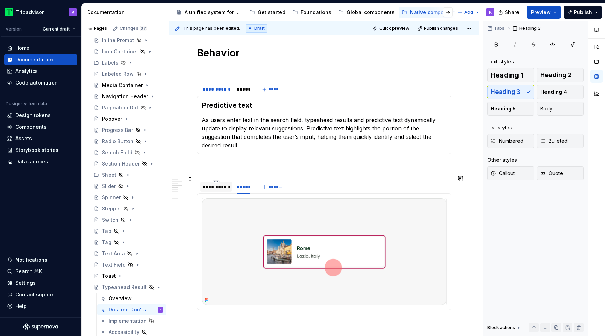
click at [208, 183] on div "**********" at bounding box center [216, 186] width 27 height 7
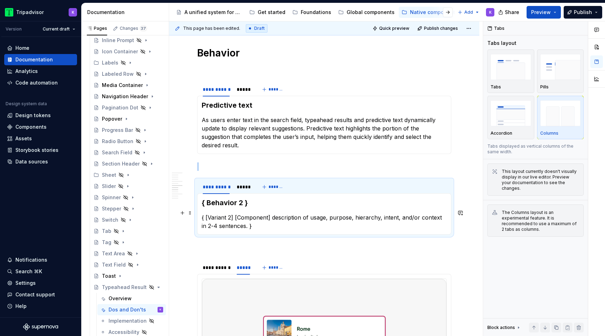
click at [251, 215] on p "{ [Variant 2] [Component] description of usage, purpose, hierarchy, intent, and…" at bounding box center [324, 221] width 245 height 17
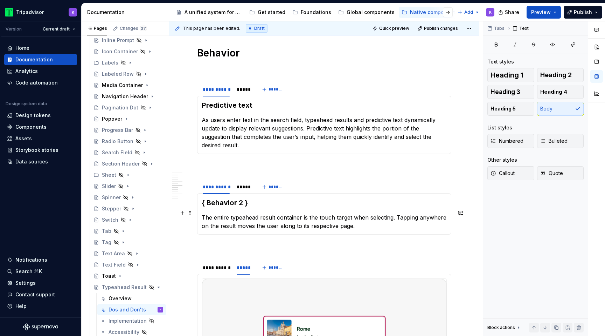
click at [392, 213] on p "The entire typeahead result container is the touch target when selecting. Tappi…" at bounding box center [324, 221] width 245 height 17
click at [243, 200] on h3 "{ Behavior 2 }" at bounding box center [324, 203] width 245 height 10
click at [217, 264] on div "**********" at bounding box center [216, 267] width 27 height 7
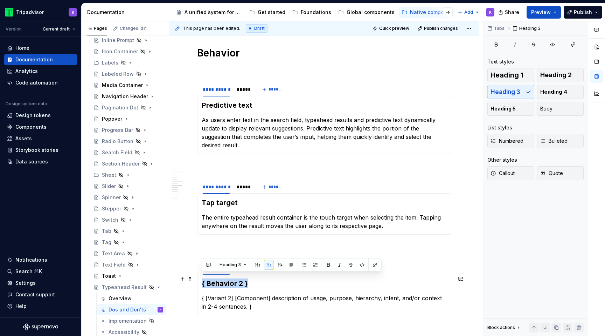
drag, startPoint x: 251, startPoint y: 278, endPoint x: 200, endPoint y: 279, distance: 50.8
click at [200, 279] on div "{ Behavior 2 } { [Variant 2] [Component] description of usage, purpose, hierarc…" at bounding box center [324, 294] width 254 height 41
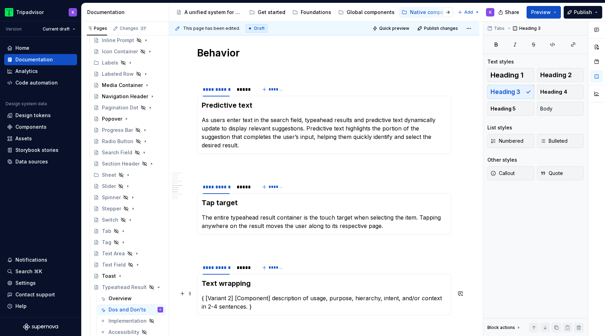
click at [230, 298] on p "{ [Variant 2] [Component] description of usage, purpose, hierarchy, intent, and…" at bounding box center [324, 302] width 245 height 17
click at [244, 266] on div "*****" at bounding box center [243, 267] width 19 height 10
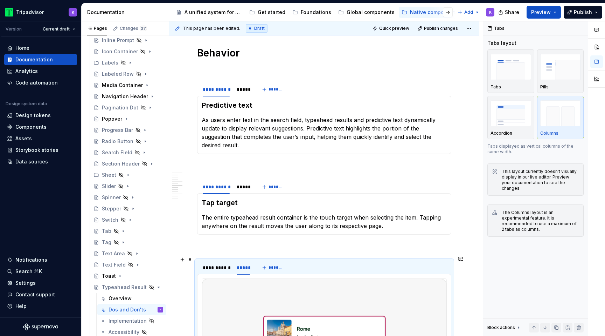
click at [282, 293] on img at bounding box center [324, 331] width 244 height 107
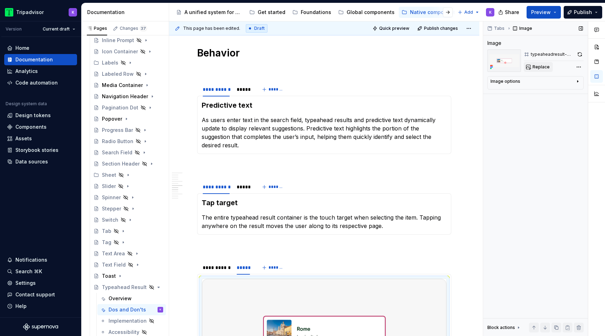
click at [540, 67] on span "Replace" at bounding box center [541, 67] width 17 height 6
type textarea "*"
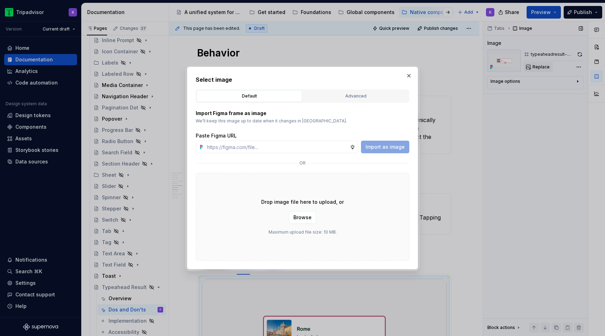
type input "https://www.figma.com/design/eWzZGbXTCMsZ0gwC1u1MU0/Altas-Native-Documentation?…"
type textarea "*"
type input "https://www.figma.com/design/eWzZGbXTCMsZ0gwC1u1MU0/Altas-Native-Documentation?…"
click at [386, 150] on span "Import as image" at bounding box center [385, 146] width 39 height 7
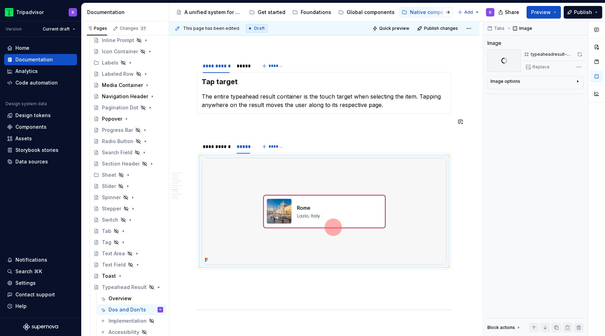
scroll to position [935, 0]
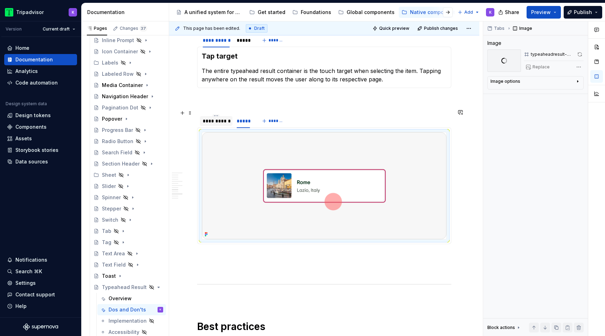
click at [221, 120] on div "**********" at bounding box center [216, 121] width 33 height 10
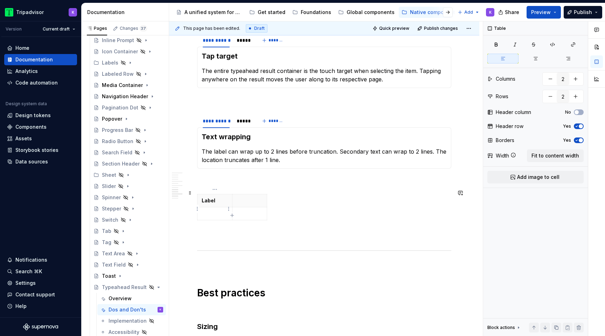
click at [215, 211] on p at bounding box center [215, 213] width 26 height 7
type textarea "*"
click at [237, 199] on th at bounding box center [249, 200] width 35 height 13
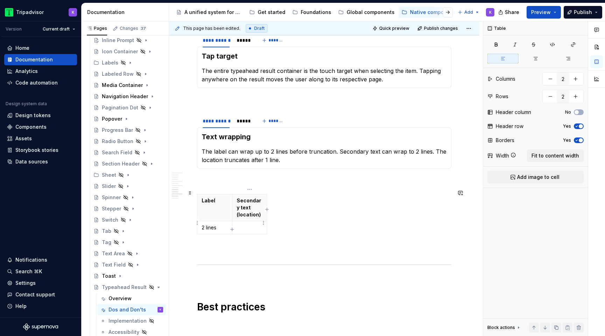
click at [246, 224] on p at bounding box center [250, 227] width 26 height 7
click at [285, 222] on div "Label Secondary text (location) 2 lines 1 line" at bounding box center [324, 215] width 254 height 43
click at [265, 221] on td "1 line" at bounding box center [249, 227] width 35 height 13
click at [267, 211] on icon "button" at bounding box center [267, 208] width 3 height 3
type input "3"
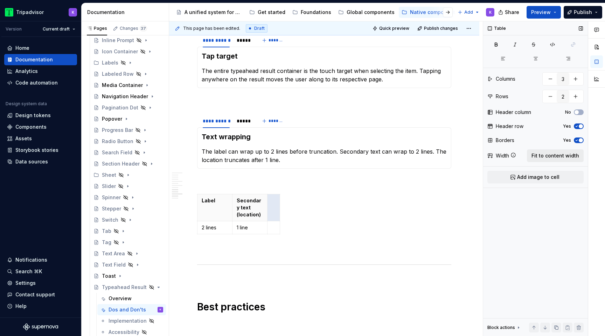
click at [538, 152] on span "Fit to content width" at bounding box center [556, 155] width 48 height 7
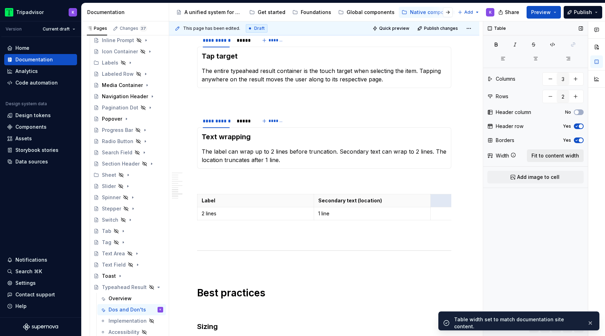
scroll to position [0, 90]
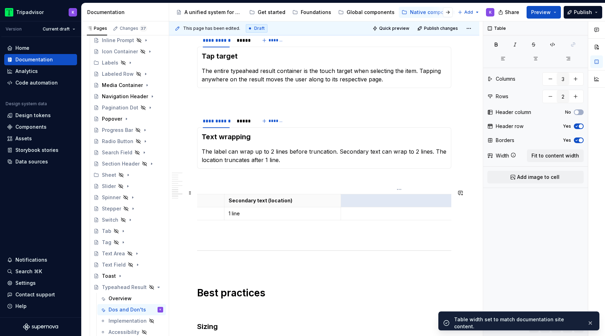
click at [357, 197] on p at bounding box center [399, 200] width 108 height 7
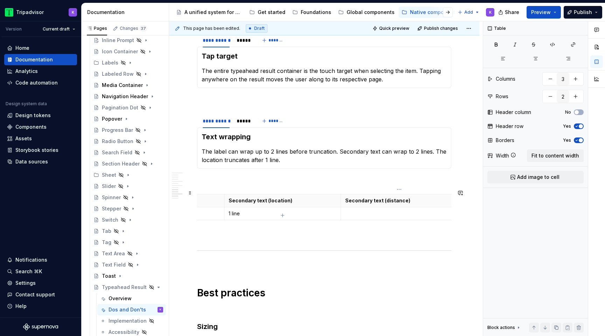
click at [373, 212] on td at bounding box center [399, 213] width 117 height 13
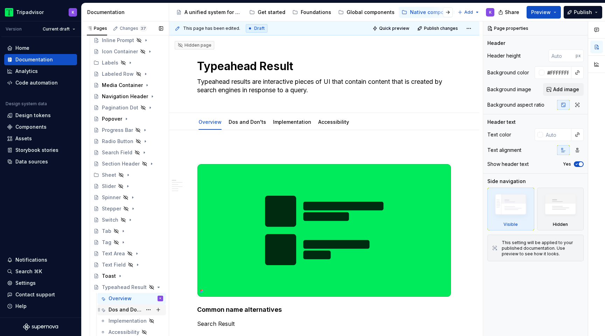
click at [126, 309] on div "Dos and Don'ts" at bounding box center [126, 309] width 34 height 7
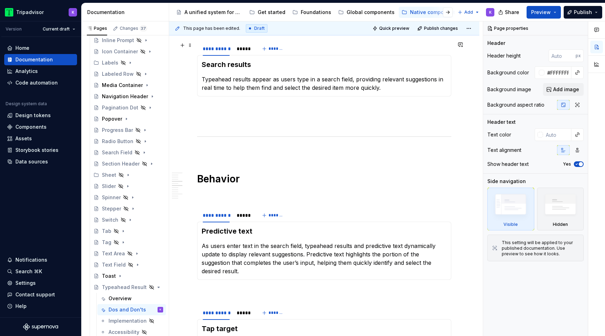
scroll to position [428, 0]
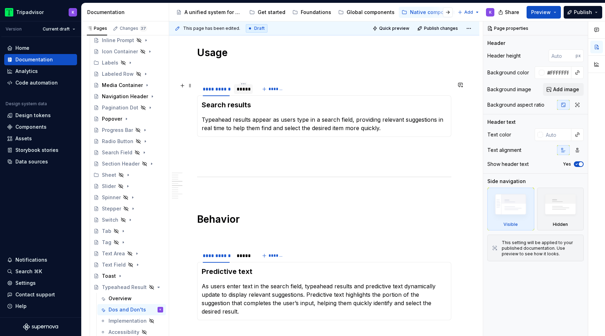
click at [242, 90] on div "*****" at bounding box center [243, 88] width 13 height 7
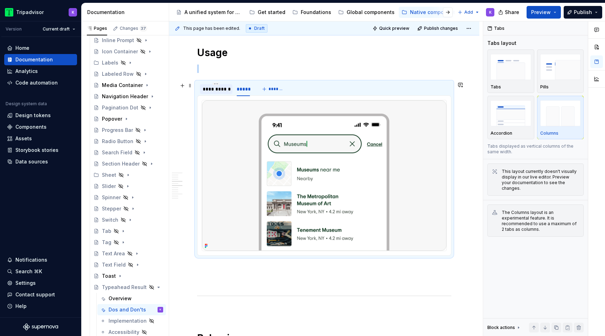
click at [216, 92] on div "**********" at bounding box center [216, 88] width 27 height 7
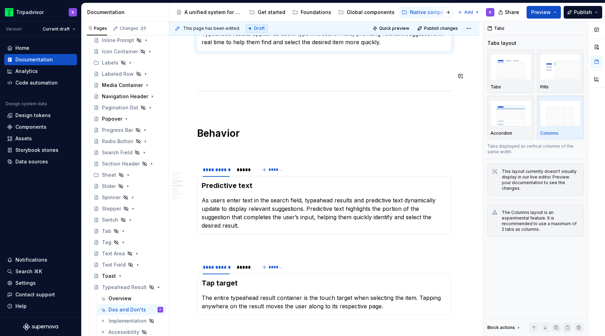
scroll to position [577, 0]
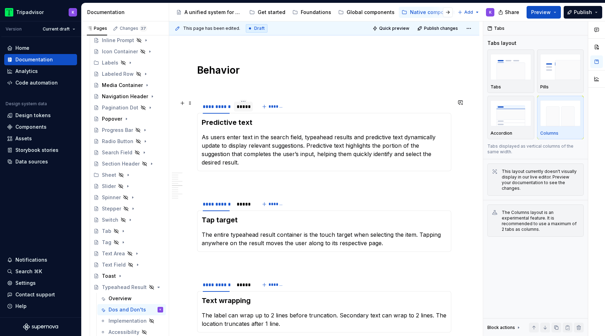
click at [244, 108] on div "*****" at bounding box center [243, 106] width 13 height 7
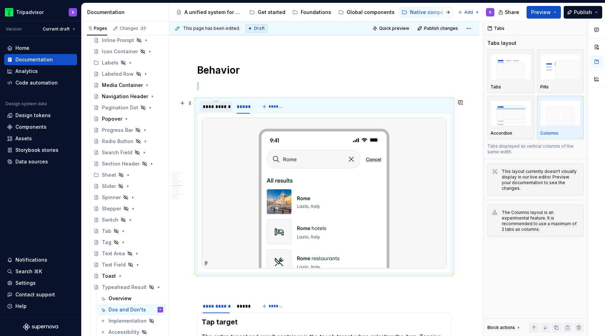
click at [217, 108] on div "**********" at bounding box center [216, 106] width 27 height 7
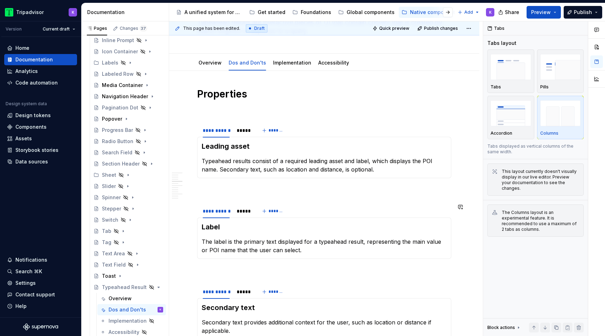
scroll to position [45, 0]
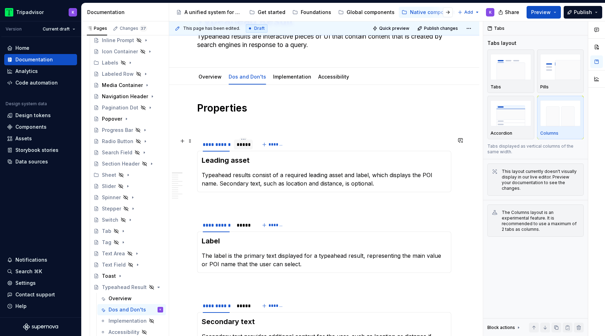
click at [237, 148] on div "*****" at bounding box center [243, 144] width 19 height 10
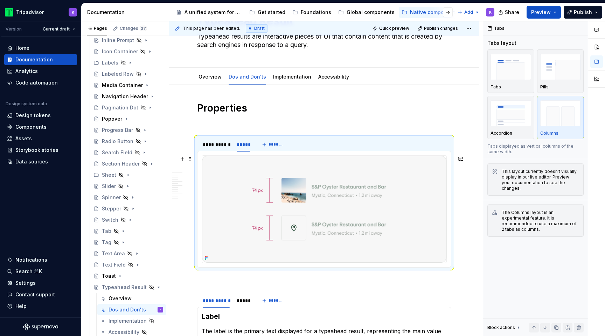
click at [274, 197] on img at bounding box center [324, 209] width 244 height 107
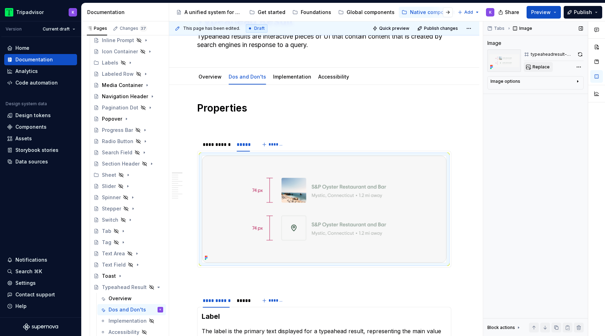
click at [540, 66] on span "Replace" at bounding box center [541, 67] width 17 height 6
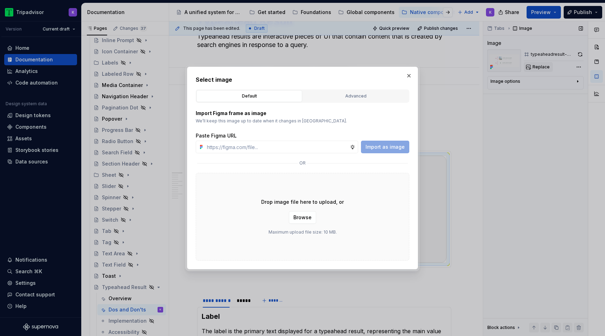
type textarea "*"
type input "https://www.figma.com/design/eWzZGbXTCMsZ0gwC1u1MU0/Altas-Native-Documentation?…"
type textarea "*"
type input "https://www.figma.com/design/eWzZGbXTCMsZ0gwC1u1MU0/Altas-Native-Documentation?…"
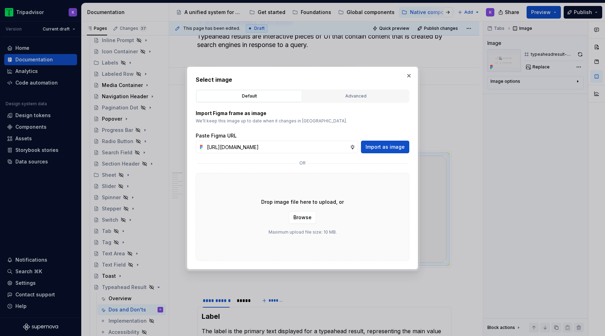
click at [391, 154] on div "Import Figma frame as image We’ll keep this image up to date when it changes in…" at bounding box center [303, 182] width 214 height 158
click at [391, 148] on span "Import as image" at bounding box center [385, 146] width 39 height 7
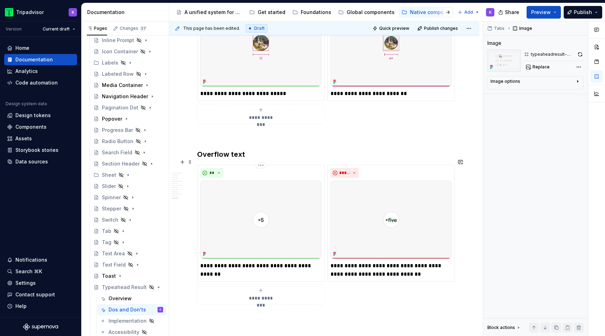
scroll to position [1052, 0]
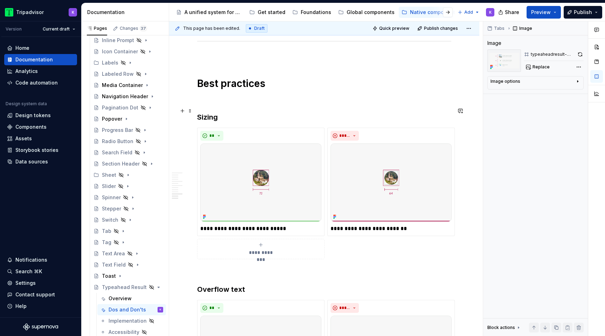
type textarea "*"
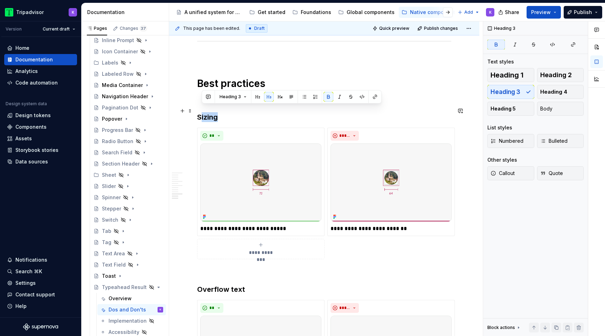
drag, startPoint x: 226, startPoint y: 107, endPoint x: 200, endPoint y: 106, distance: 25.9
click at [200, 112] on h3 "Sizing" at bounding box center [324, 117] width 254 height 10
click at [263, 195] on img at bounding box center [260, 182] width 121 height 78
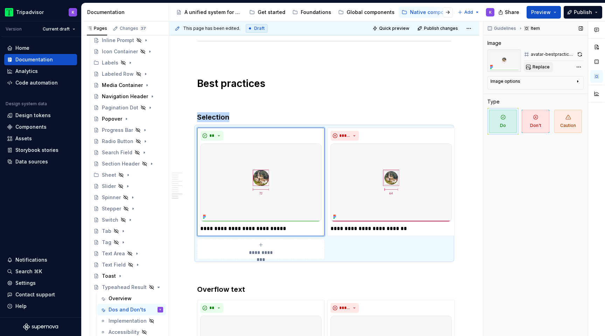
click at [540, 68] on span "Replace" at bounding box center [541, 67] width 17 height 6
type textarea "*"
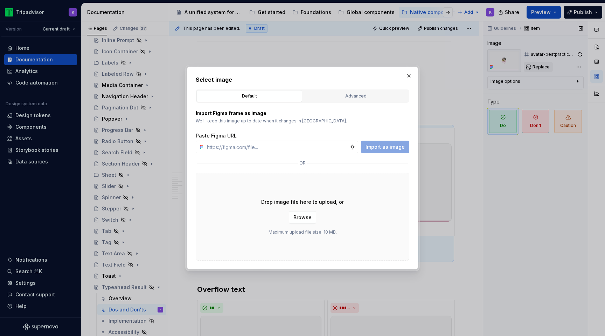
type input "https://www.figma.com/design/eWzZGbXTCMsZ0gwC1u1MU0/Altas-Native-Documentation?…"
type textarea "*"
type input "https://www.figma.com/design/eWzZGbXTCMsZ0gwC1u1MU0/Altas-Native-Documentation?…"
click at [396, 147] on span "Import as image" at bounding box center [385, 146] width 39 height 7
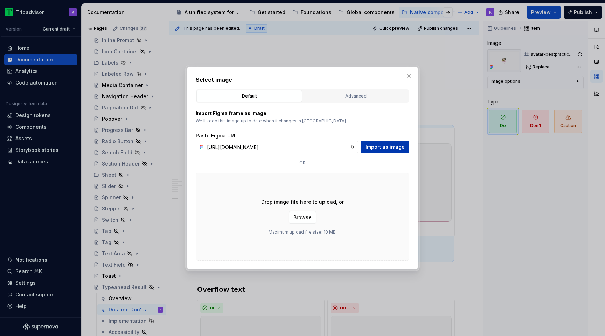
scroll to position [0, 0]
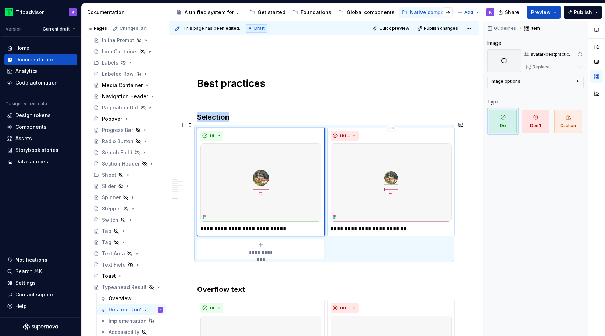
click at [384, 174] on img at bounding box center [391, 182] width 121 height 78
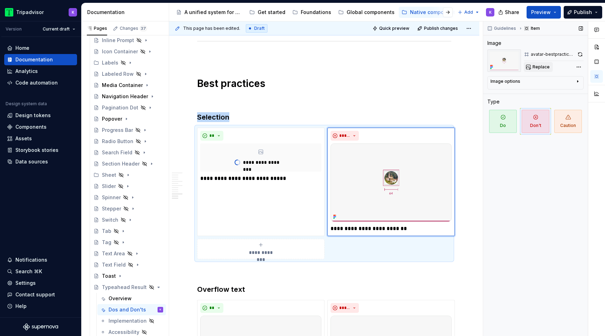
click at [536, 70] on button "Replace" at bounding box center [538, 67] width 29 height 10
type textarea "*"
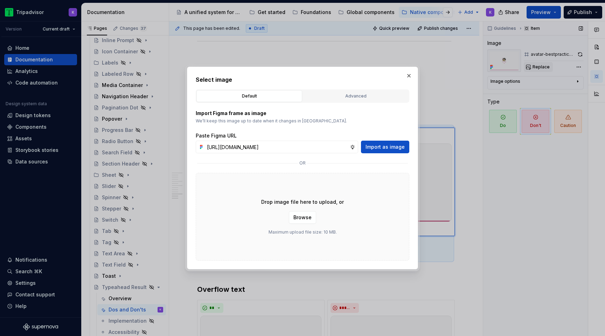
scroll to position [0, 186]
type input "https://www.figma.com/design/eWzZGbXTCMsZ0gwC1u1MU0/Altas-Native-Documentation?…"
click at [387, 145] on span "Import as image" at bounding box center [385, 146] width 39 height 7
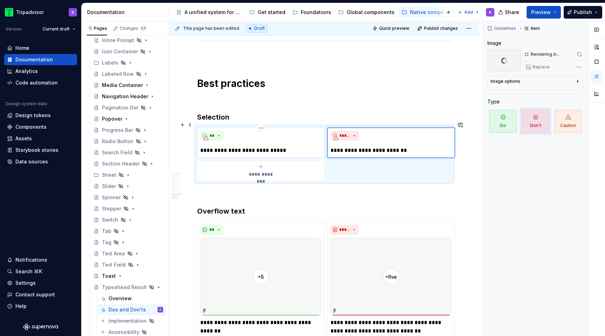
click at [288, 146] on p "**********" at bounding box center [260, 150] width 121 height 8
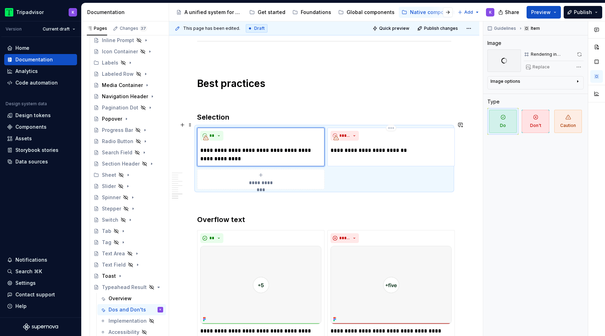
click at [406, 147] on p "**********" at bounding box center [391, 150] width 121 height 8
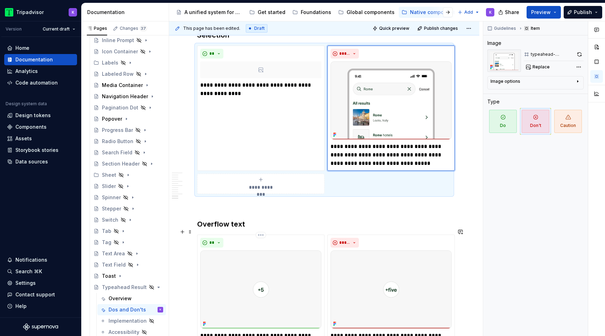
scroll to position [1132, 0]
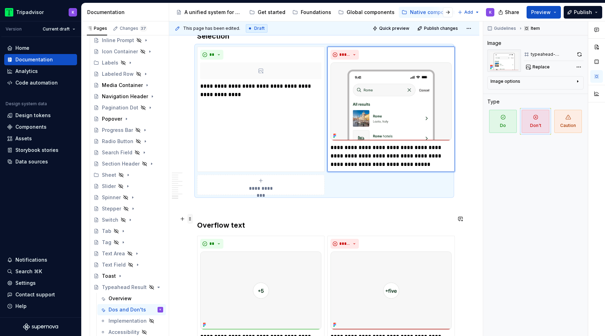
click at [187, 220] on span at bounding box center [190, 219] width 6 height 10
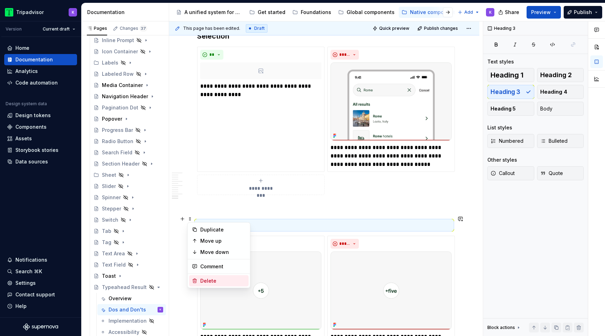
click at [209, 280] on div "Delete" at bounding box center [223, 280] width 46 height 7
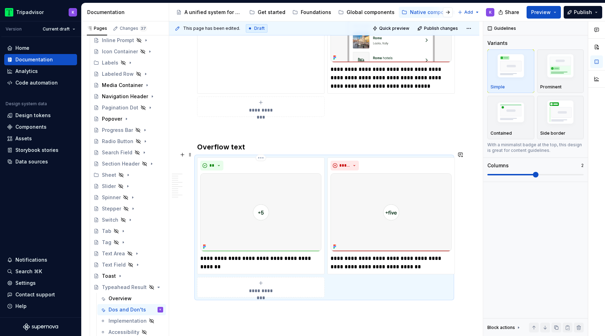
scroll to position [1228, 0]
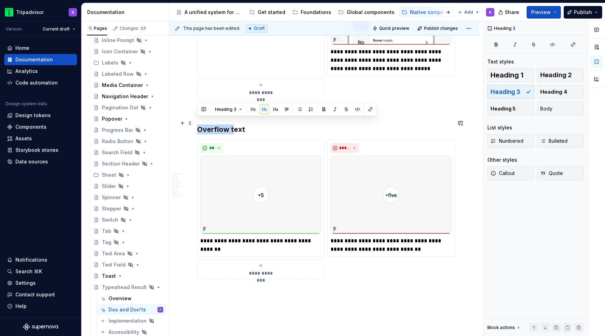
drag, startPoint x: 232, startPoint y: 123, endPoint x: 195, endPoint y: 124, distance: 36.8
drag, startPoint x: 244, startPoint y: 125, endPoint x: 195, endPoint y: 125, distance: 48.7
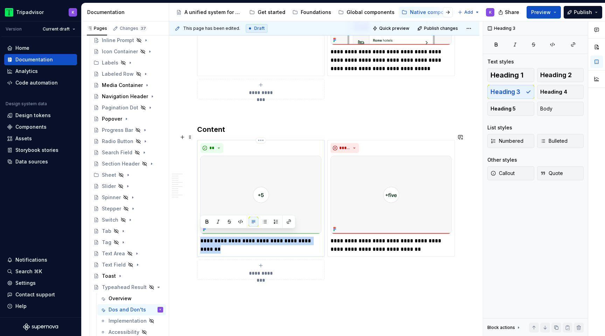
drag, startPoint x: 234, startPoint y: 243, endPoint x: 200, endPoint y: 236, distance: 34.3
click at [200, 236] on div "**********" at bounding box center [261, 198] width 128 height 117
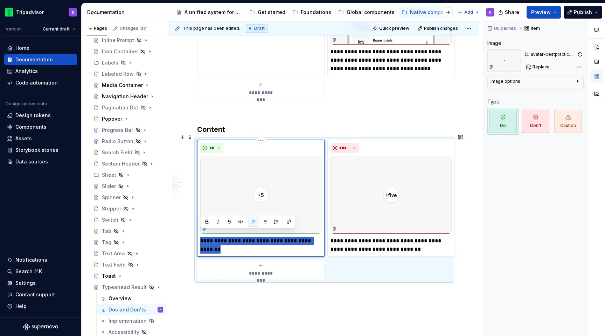
type textarea "*"
click at [190, 126] on span at bounding box center [190, 123] width 6 height 10
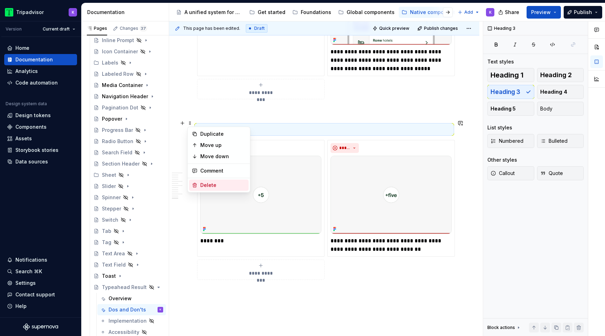
click at [223, 181] on div "Delete" at bounding box center [223, 184] width 46 height 7
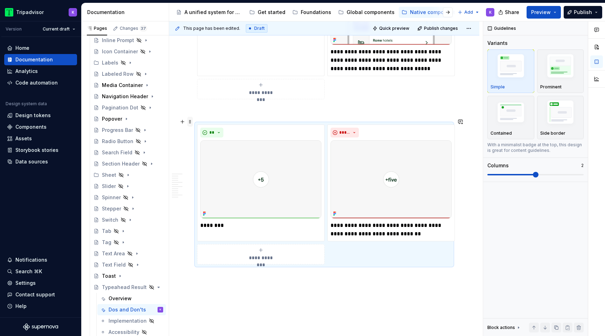
click at [189, 120] on span at bounding box center [190, 122] width 6 height 10
click at [225, 184] on div "Delete" at bounding box center [223, 183] width 46 height 7
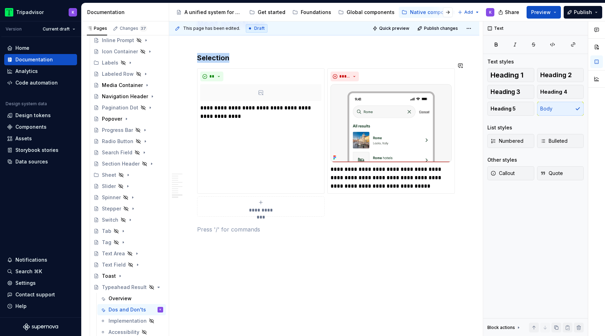
scroll to position [1094, 0]
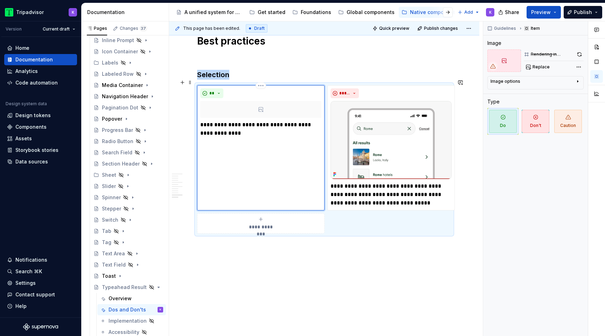
click at [264, 106] on div at bounding box center [260, 109] width 121 height 17
click at [261, 106] on icon at bounding box center [261, 109] width 6 height 6
click at [260, 101] on div at bounding box center [260, 109] width 121 height 17
click at [542, 63] on button "Replace" at bounding box center [538, 67] width 29 height 10
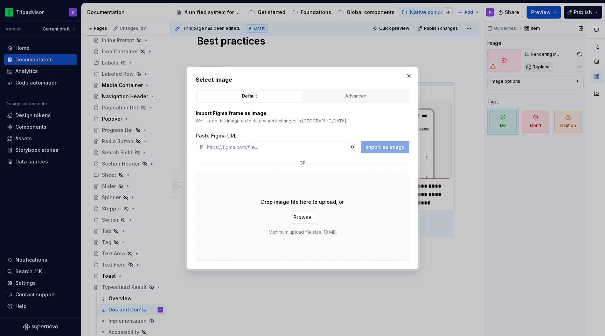
type textarea "*"
type input "https://www.figma.com/design/eWzZGbXTCMsZ0gwC1u1MU0/Altas-Native-Documentation?…"
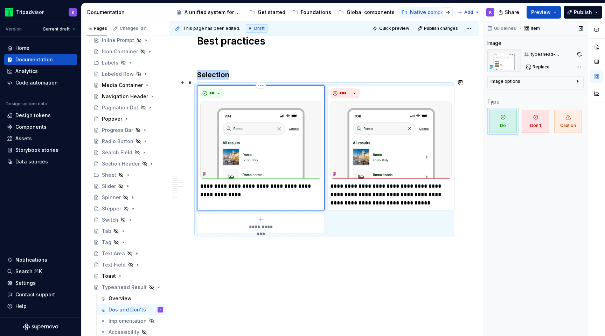
click at [263, 195] on div "**********" at bounding box center [261, 147] width 128 height 125
click at [220, 198] on div "**********" at bounding box center [261, 147] width 128 height 125
click at [221, 182] on p "**********" at bounding box center [260, 190] width 121 height 17
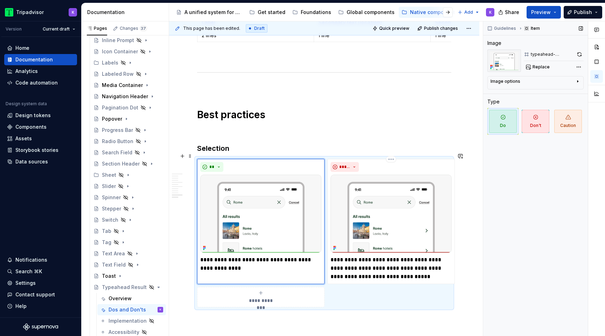
scroll to position [1010, 0]
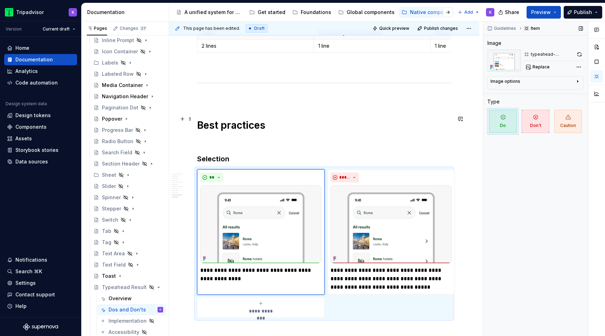
click at [311, 120] on h1 "Best practices" at bounding box center [324, 125] width 254 height 13
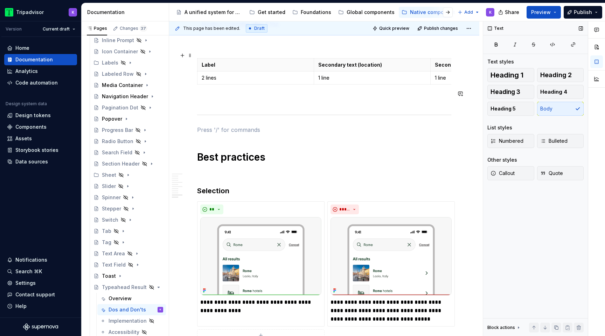
scroll to position [964, 0]
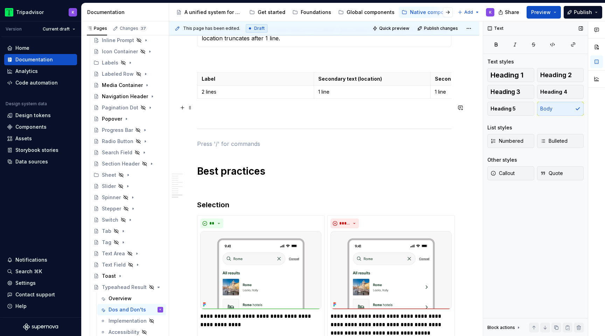
click at [298, 110] on p at bounding box center [324, 114] width 254 height 8
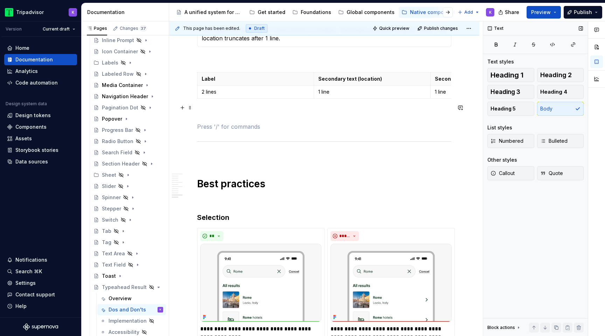
click at [275, 110] on p at bounding box center [324, 114] width 254 height 8
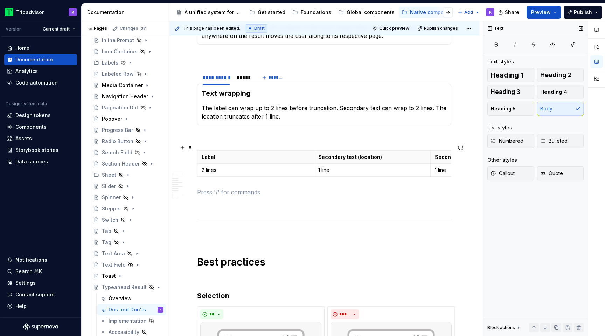
scroll to position [872, 0]
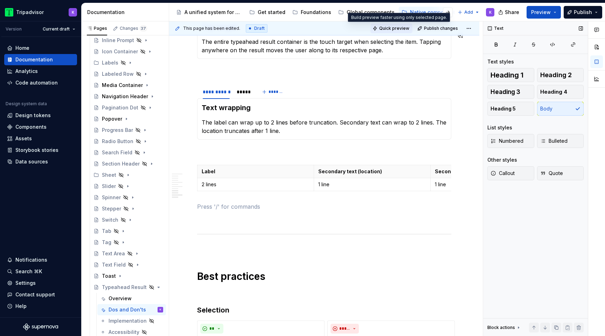
click at [401, 27] on span "Quick preview" at bounding box center [394, 29] width 30 height 6
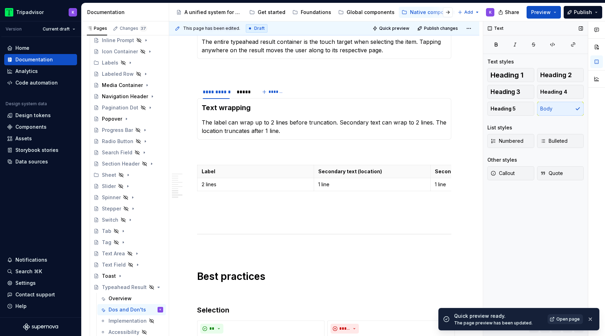
click at [559, 319] on span "Open page" at bounding box center [568, 319] width 23 height 6
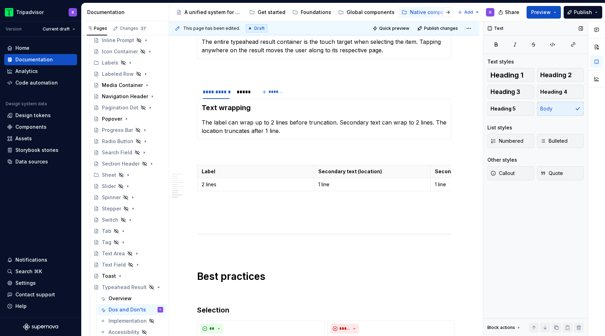
type textarea "*"
